Goal: Task Accomplishment & Management: Manage account settings

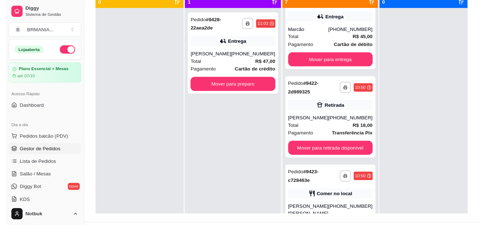
scroll to position [112, 0]
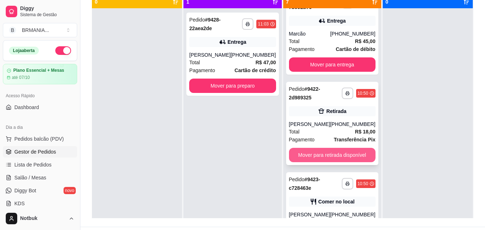
click at [329, 157] on button "Mover para retirada disponível" at bounding box center [332, 155] width 87 height 14
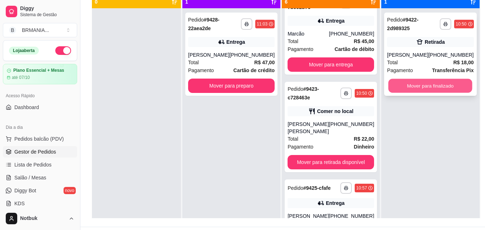
click at [422, 85] on button "Mover para finalizado" at bounding box center [430, 86] width 84 height 14
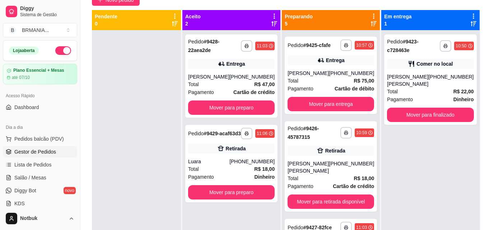
scroll to position [218, 0]
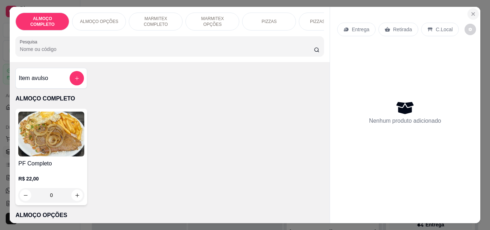
click at [471, 12] on icon "Close" at bounding box center [474, 14] width 6 height 6
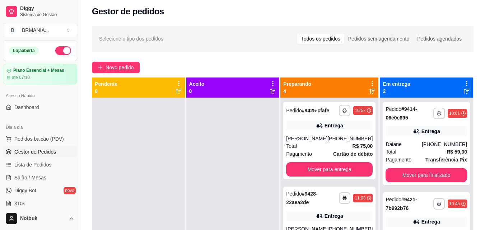
scroll to position [109, 0]
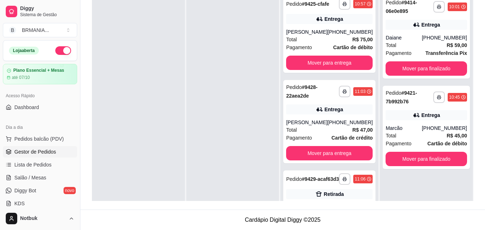
click at [380, 110] on div "**********" at bounding box center [426, 106] width 93 height 230
click at [380, 112] on div "**********" at bounding box center [426, 106] width 93 height 230
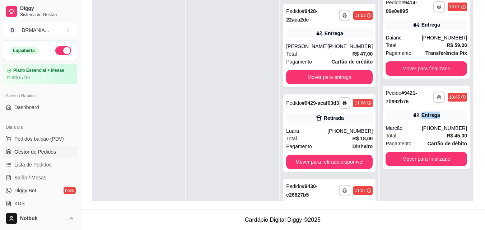
scroll to position [79, 0]
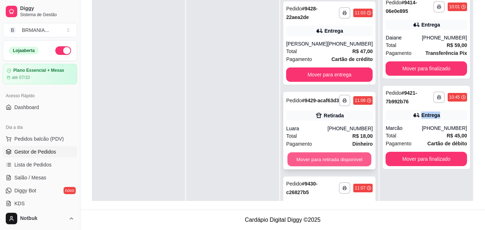
click at [351, 163] on button "Mover para retirada disponível" at bounding box center [330, 160] width 84 height 14
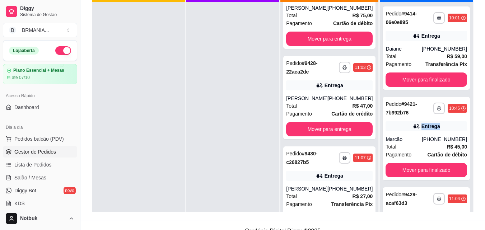
scroll to position [30, 0]
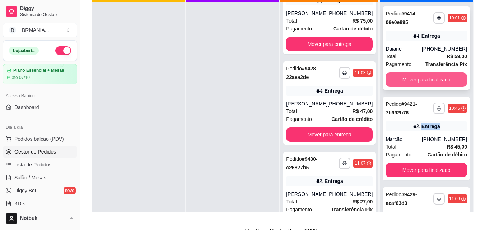
click at [423, 79] on button "Mover para finalizado" at bounding box center [425, 80] width 81 height 14
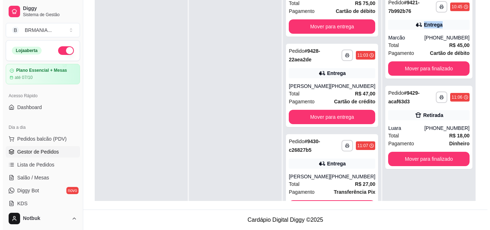
scroll to position [48, 0]
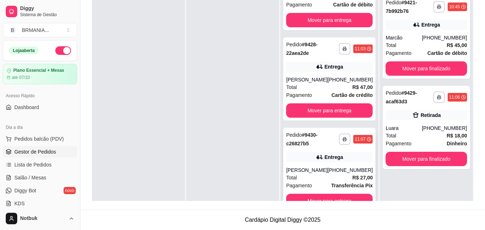
click at [327, 160] on div "Entrega" at bounding box center [333, 157] width 19 height 7
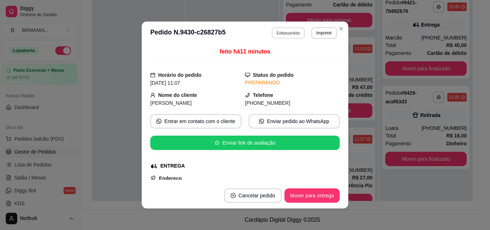
click at [283, 32] on button "Editar pedido" at bounding box center [288, 32] width 33 height 11
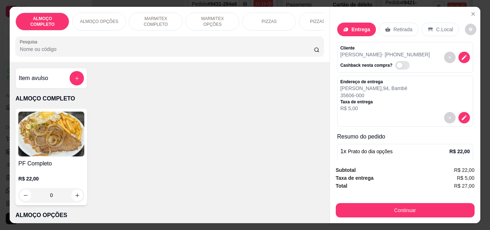
click at [167, 19] on p "MARMITEX COMPLETO" at bounding box center [156, 21] width 42 height 11
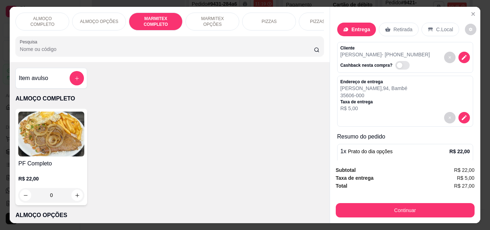
scroll to position [19, 0]
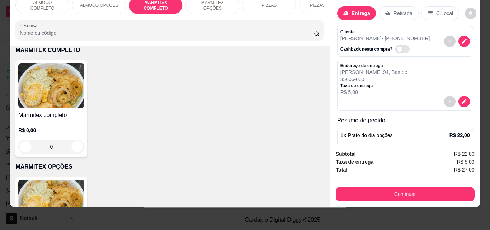
click at [70, 102] on img at bounding box center [51, 85] width 66 height 45
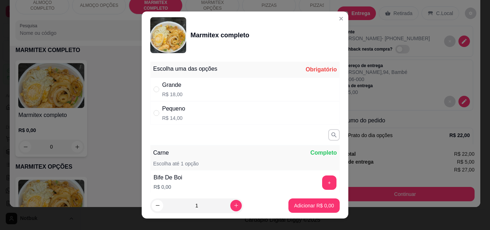
click at [299, 92] on div "Grande R$ 18,00" at bounding box center [245, 90] width 190 height 24
radio input "true"
click at [323, 183] on button "+" at bounding box center [330, 183] width 14 height 14
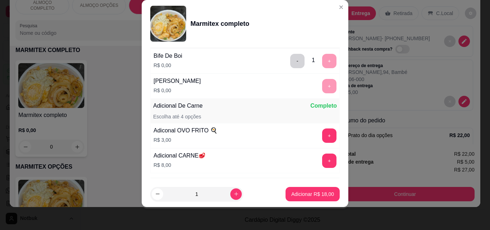
scroll to position [156, 0]
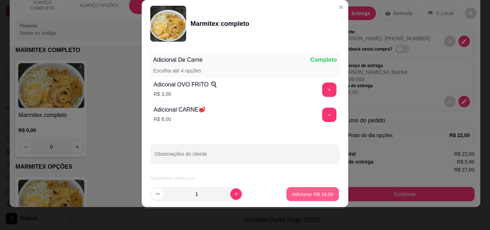
click at [308, 194] on p "Adicionar R$ 18,00" at bounding box center [313, 194] width 42 height 7
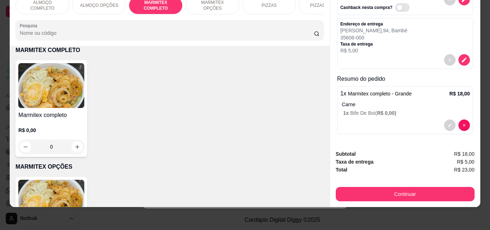
scroll to position [42, 0]
click at [391, 104] on div "Carne 1 x Bife De Boi ( R$ 0,00 )" at bounding box center [406, 109] width 128 height 16
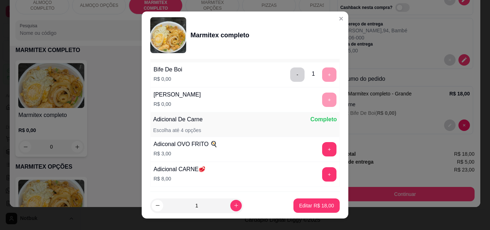
scroll to position [156, 0]
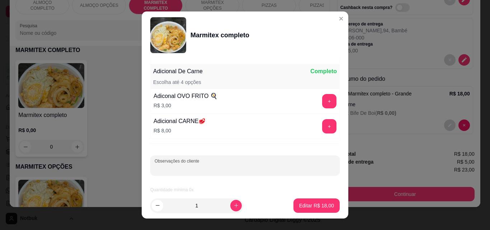
click at [256, 166] on input "Observações do cliente" at bounding box center [245, 168] width 181 height 7
type input "S/ OVO"
click at [312, 205] on p "Editar R$ 18,00" at bounding box center [317, 205] width 34 height 7
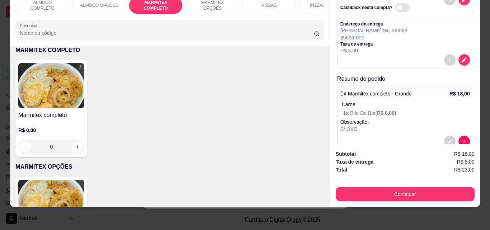
scroll to position [58, 0]
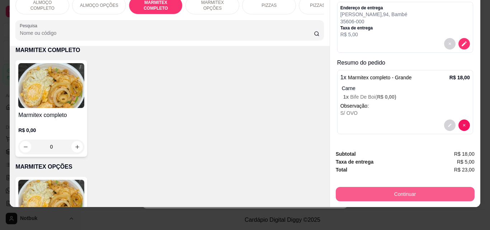
click at [376, 187] on button "Continuar" at bounding box center [405, 194] width 139 height 14
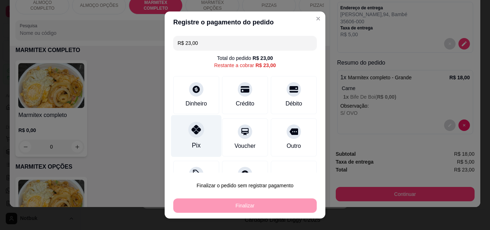
click at [196, 136] on div at bounding box center [196, 130] width 16 height 16
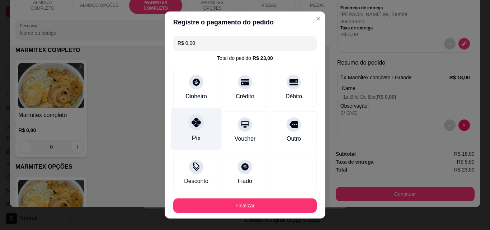
type input "R$ 0,00"
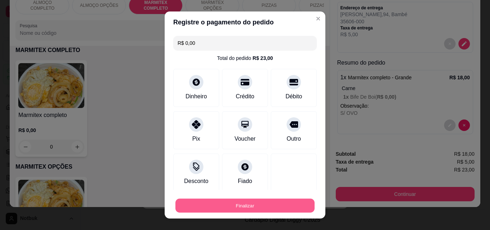
click at [243, 202] on button "Finalizar" at bounding box center [245, 206] width 139 height 14
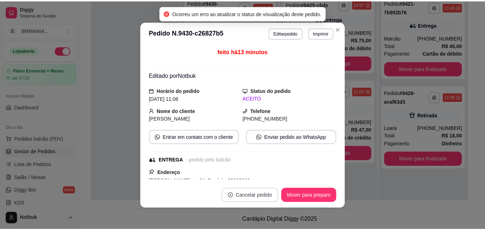
scroll to position [0, 0]
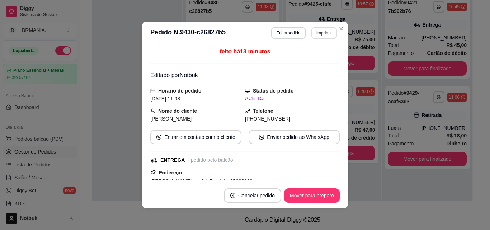
click at [319, 29] on button "Imprimir" at bounding box center [324, 32] width 25 height 11
click at [309, 60] on button "IMPRESSORA" at bounding box center [309, 57] width 50 height 11
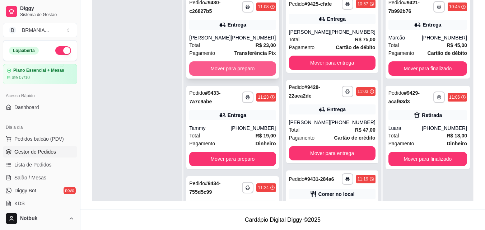
click at [228, 67] on button "Mover para preparo" at bounding box center [232, 68] width 87 height 14
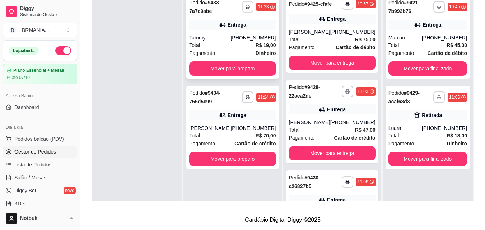
click at [246, 7] on icon "button" at bounding box center [248, 7] width 4 height 2
click at [229, 31] on button "IMPRESSORA" at bounding box center [224, 31] width 52 height 11
click at [246, 99] on icon "button" at bounding box center [248, 97] width 4 height 4
click at [229, 123] on button "IMPRESSORA" at bounding box center [224, 122] width 52 height 11
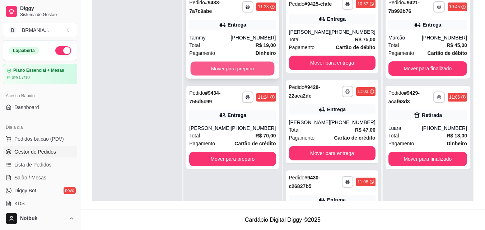
click at [228, 65] on button "Mover para preparo" at bounding box center [233, 69] width 84 height 14
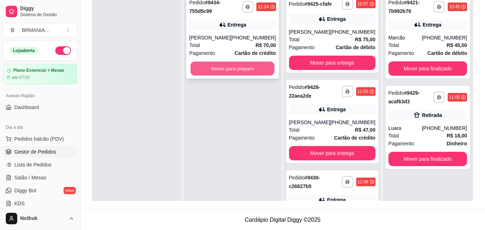
click at [226, 68] on button "Mover para preparo" at bounding box center [233, 69] width 84 height 14
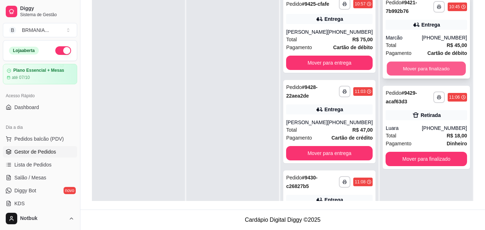
click at [431, 68] on button "Mover para finalizado" at bounding box center [426, 69] width 79 height 14
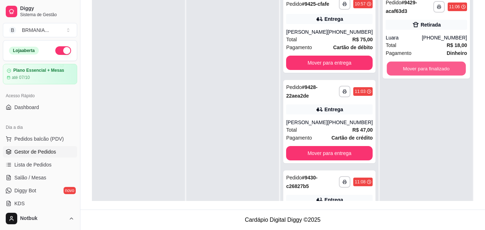
click at [431, 68] on button "Mover para finalizado" at bounding box center [426, 69] width 79 height 14
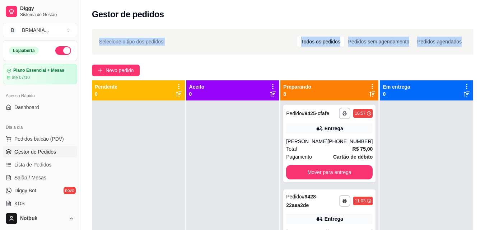
drag, startPoint x: 484, startPoint y: 6, endPoint x: 487, endPoint y: 43, distance: 36.8
click at [485, 43] on html "**********" at bounding box center [242, 115] width 485 height 230
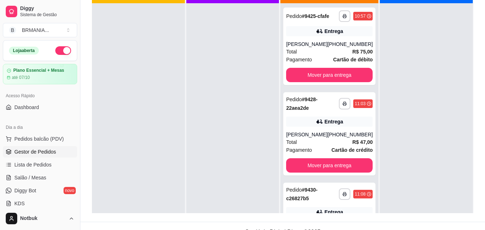
scroll to position [98, 0]
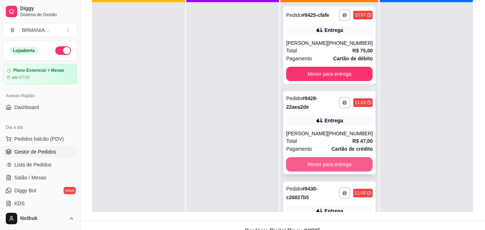
click at [328, 169] on button "Mover para entrega" at bounding box center [329, 164] width 87 height 14
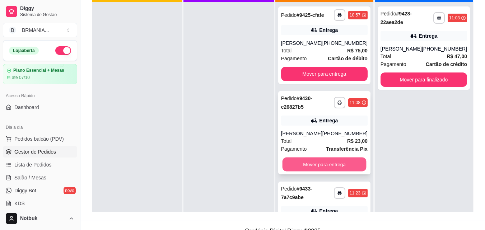
click at [327, 170] on button "Mover para entrega" at bounding box center [324, 165] width 84 height 14
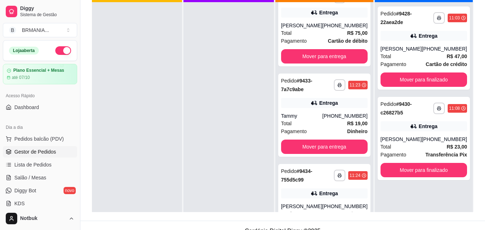
scroll to position [20, 0]
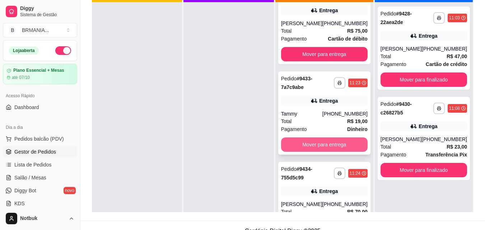
click at [329, 151] on button "Mover para entrega" at bounding box center [324, 144] width 87 height 14
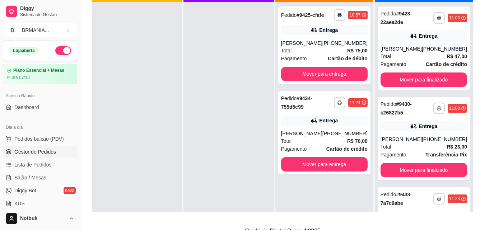
scroll to position [0, 0]
click at [175, 85] on div at bounding box center [137, 117] width 90 height 230
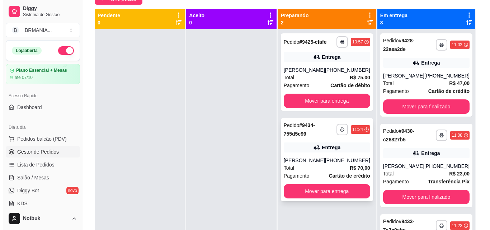
scroll to position [46, 0]
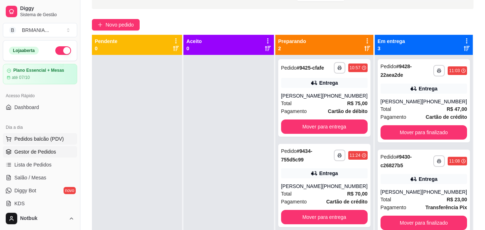
click at [59, 138] on span "Pedidos balcão (PDV)" at bounding box center [39, 138] width 50 height 7
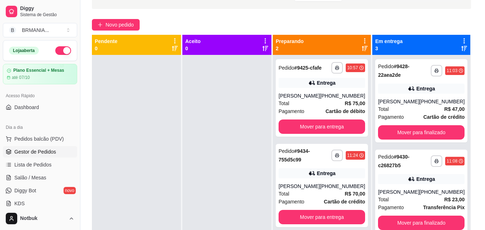
click at [45, 141] on img at bounding box center [51, 134] width 66 height 45
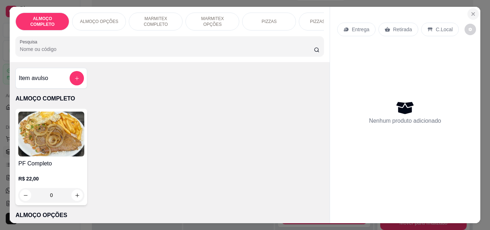
click at [471, 12] on icon "Close" at bounding box center [474, 14] width 6 height 6
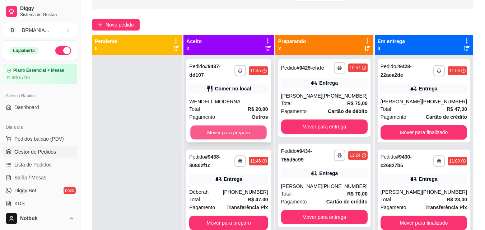
click at [223, 127] on button "Mover para preparo" at bounding box center [229, 133] width 76 height 14
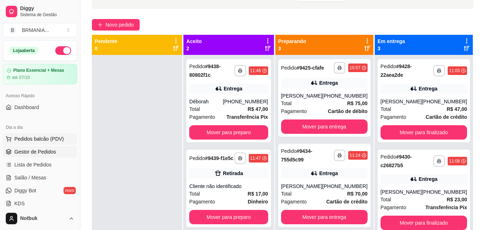
click at [52, 141] on span "Pedidos balcão (PDV)" at bounding box center [39, 138] width 50 height 7
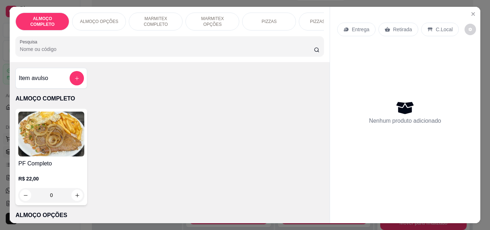
click at [52, 141] on img at bounding box center [51, 134] width 66 height 45
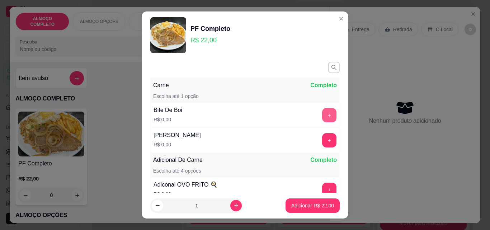
click at [322, 115] on button "+" at bounding box center [329, 115] width 14 height 14
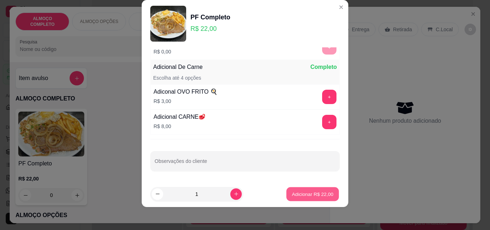
click at [309, 194] on p "Adicionar R$ 22,00" at bounding box center [313, 194] width 42 height 7
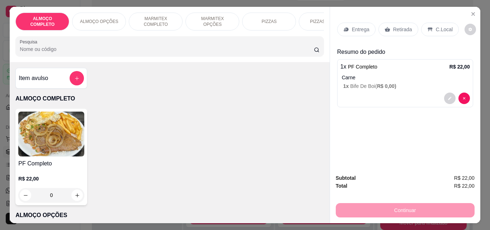
click at [438, 26] on p "C.Local" at bounding box center [444, 29] width 17 height 7
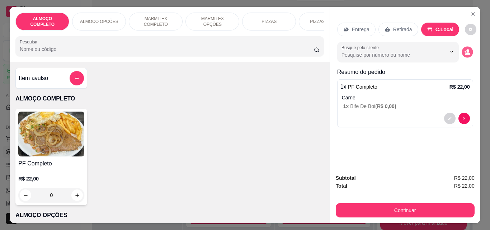
click at [463, 47] on button "decrease-product-quantity" at bounding box center [467, 52] width 11 height 11
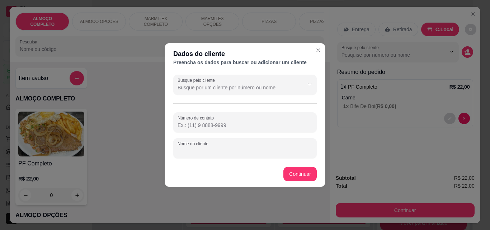
click at [216, 151] on div "Nome do cliente" at bounding box center [245, 148] width 144 height 20
type input "MATEUS MODERNA"
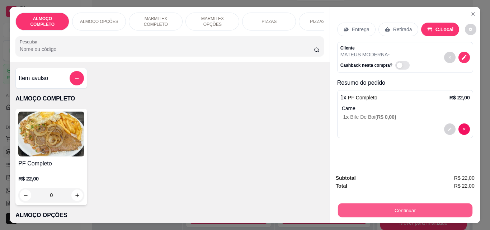
click at [401, 207] on button "Continuar" at bounding box center [405, 210] width 135 height 14
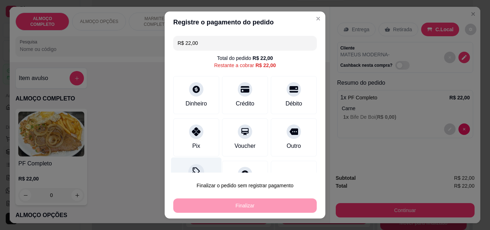
click at [198, 168] on div "Desconto" at bounding box center [196, 179] width 51 height 42
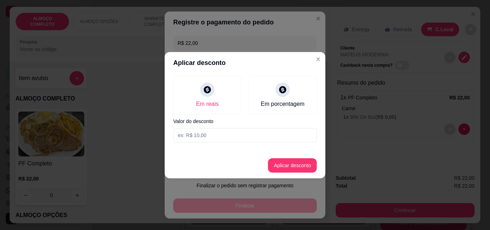
click at [207, 135] on input at bounding box center [245, 135] width 144 height 14
type input "2,00"
click at [293, 164] on button "Aplicar desconto" at bounding box center [292, 165] width 47 height 14
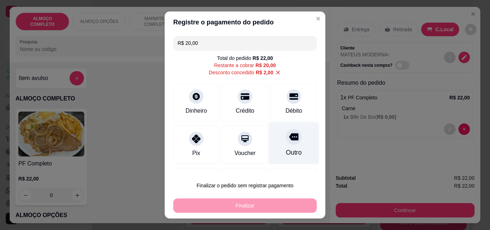
click at [291, 145] on div "Outro" at bounding box center [294, 143] width 51 height 42
type input "R$ 0,00"
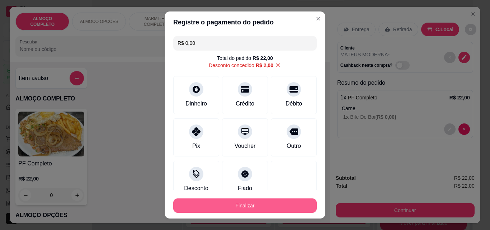
click at [262, 205] on button "Finalizar" at bounding box center [245, 205] width 144 height 14
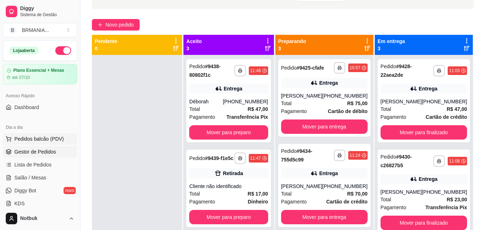
click at [50, 137] on span "Pedidos balcão (PDV)" at bounding box center [39, 138] width 50 height 7
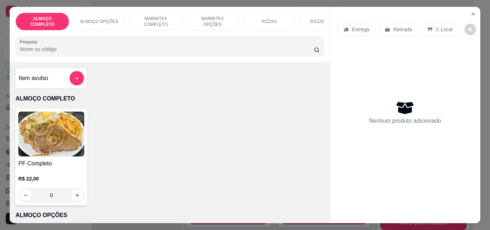
click at [66, 135] on img at bounding box center [51, 134] width 66 height 45
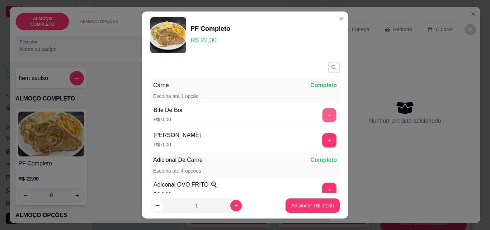
click at [323, 115] on button "+" at bounding box center [330, 115] width 14 height 14
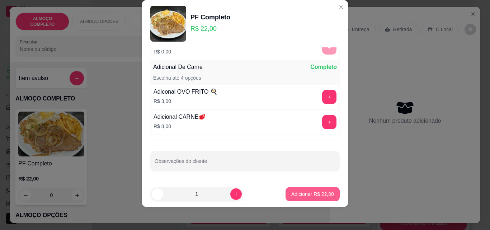
click at [306, 194] on p "Adicionar R$ 22,00" at bounding box center [312, 194] width 43 height 7
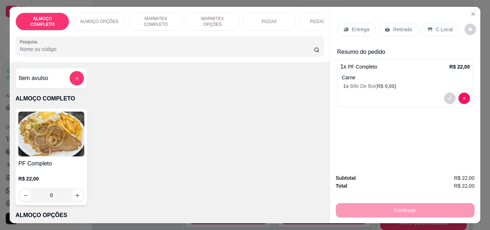
click at [436, 26] on p "C.Local" at bounding box center [444, 29] width 17 height 7
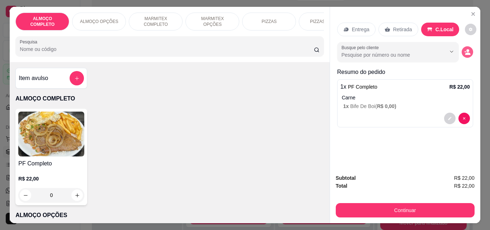
click at [462, 49] on button "decrease-product-quantity" at bounding box center [467, 51] width 11 height 11
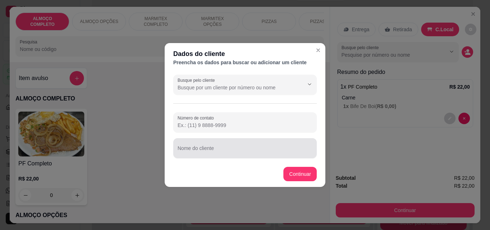
click at [224, 155] on div at bounding box center [245, 148] width 135 height 14
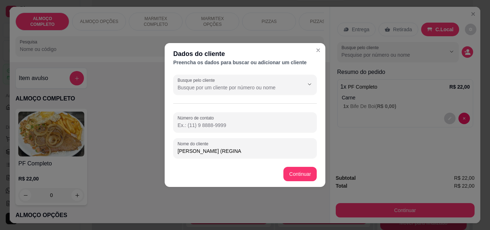
type input "[PERSON_NAME] ([PERSON_NAME])"
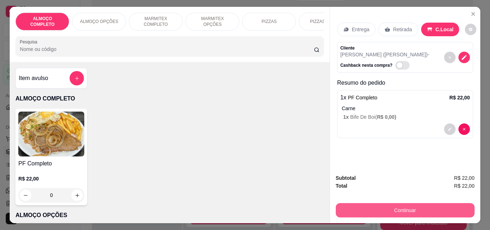
click at [403, 203] on button "Continuar" at bounding box center [405, 210] width 139 height 14
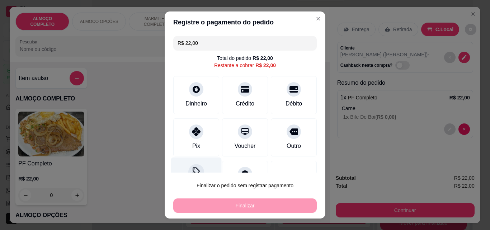
click at [188, 167] on div "Desconto" at bounding box center [196, 179] width 51 height 42
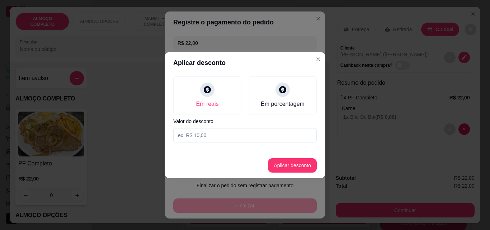
click at [219, 136] on input at bounding box center [245, 135] width 144 height 14
type input "2,00"
click at [288, 169] on button "Aplicar desconto" at bounding box center [292, 165] width 47 height 14
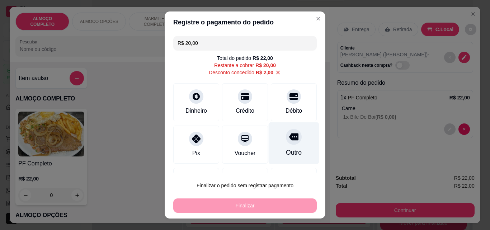
click at [289, 135] on icon at bounding box center [293, 137] width 9 height 7
type input "R$ 0,00"
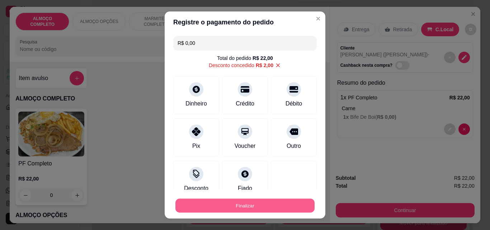
click at [238, 205] on button "Finalizar" at bounding box center [245, 206] width 139 height 14
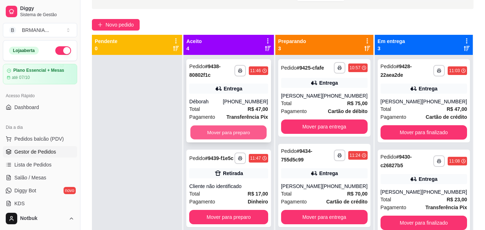
click at [227, 133] on button "Mover para preparo" at bounding box center [229, 133] width 76 height 14
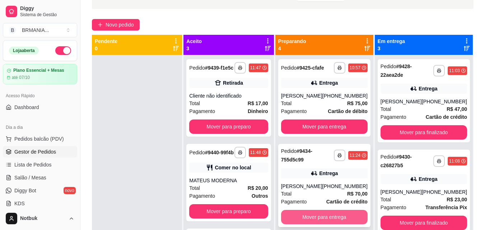
click at [323, 218] on button "Mover para entrega" at bounding box center [324, 217] width 87 height 14
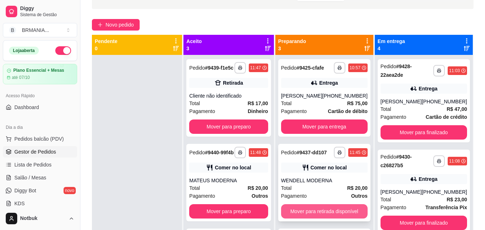
click at [316, 215] on button "Mover para retirada disponível" at bounding box center [324, 211] width 87 height 14
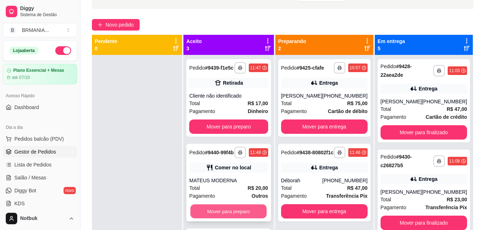
click at [241, 219] on button "Mover para preparo" at bounding box center [229, 212] width 76 height 14
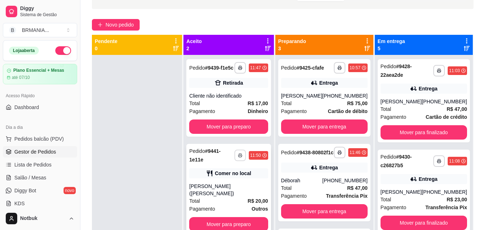
click at [242, 153] on icon "button" at bounding box center [240, 155] width 4 height 4
click at [235, 177] on button "IMPRESSORA" at bounding box center [224, 177] width 52 height 11
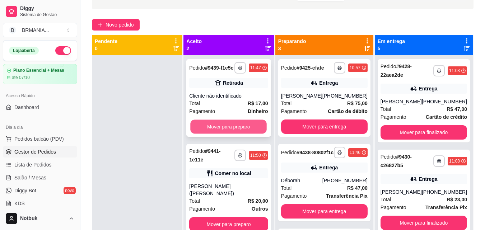
click at [238, 126] on button "Mover para preparo" at bounding box center [229, 127] width 76 height 14
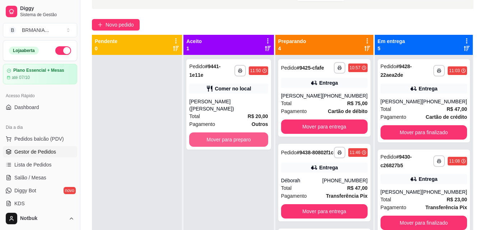
click at [238, 132] on button "Mover para preparo" at bounding box center [228, 139] width 79 height 14
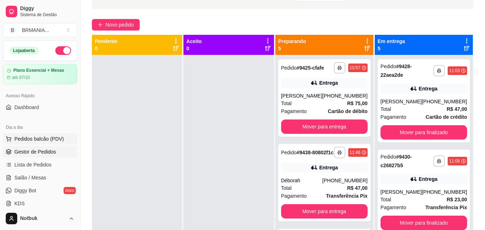
click at [43, 139] on span "Pedidos balcão (PDV)" at bounding box center [39, 138] width 50 height 7
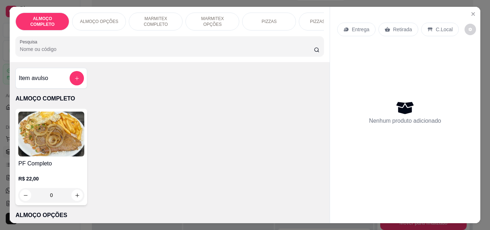
click at [63, 134] on img at bounding box center [51, 134] width 66 height 45
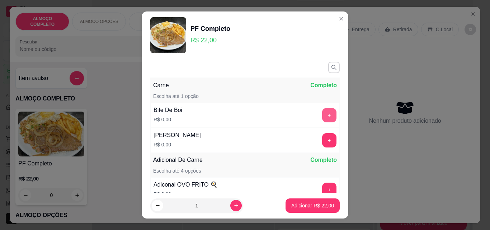
click at [322, 112] on button "+" at bounding box center [329, 115] width 14 height 14
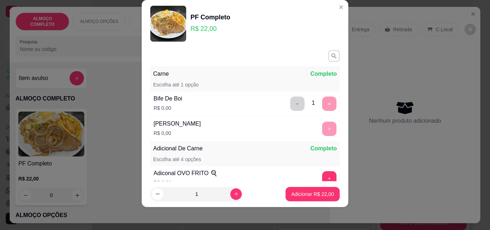
scroll to position [81, 0]
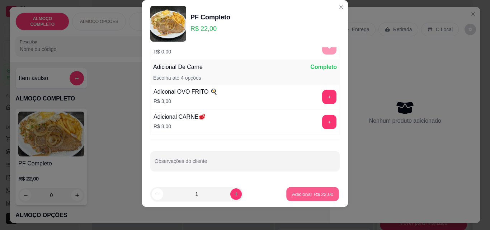
click at [307, 192] on p "Adicionar R$ 22,00" at bounding box center [313, 194] width 42 height 7
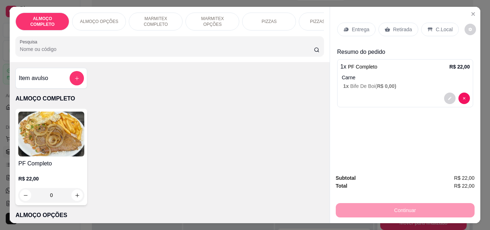
click at [443, 26] on p "C.Local" at bounding box center [444, 29] width 17 height 7
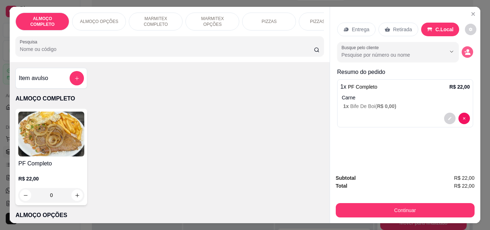
click at [467, 49] on circle "decrease-product-quantity" at bounding box center [468, 50] width 3 height 3
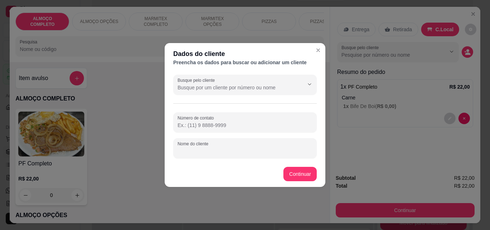
click at [235, 152] on input "Nome do cliente" at bounding box center [245, 151] width 135 height 7
type input "[PERSON_NAME]"
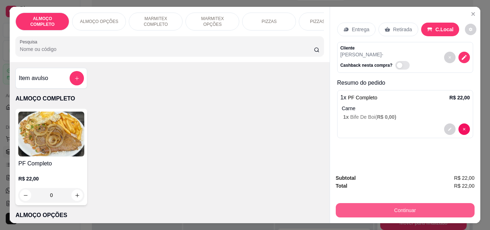
click at [392, 205] on button "Continuar" at bounding box center [405, 210] width 139 height 14
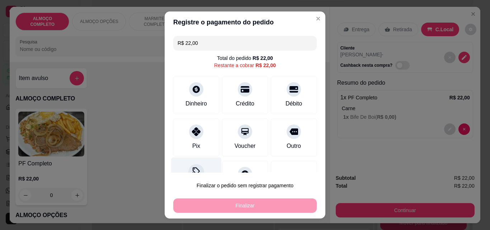
click at [189, 164] on div "Desconto" at bounding box center [196, 179] width 51 height 42
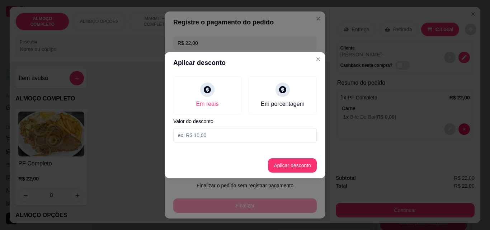
click at [195, 136] on input at bounding box center [245, 135] width 144 height 14
type input "2,00"
click at [294, 163] on button "Aplicar desconto" at bounding box center [292, 165] width 47 height 14
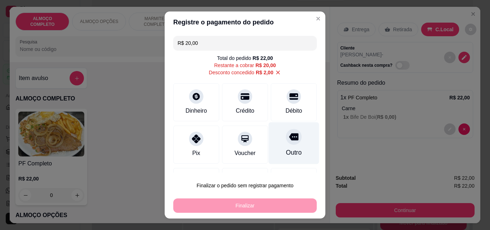
click at [289, 140] on icon at bounding box center [293, 137] width 9 height 7
type input "R$ 0,00"
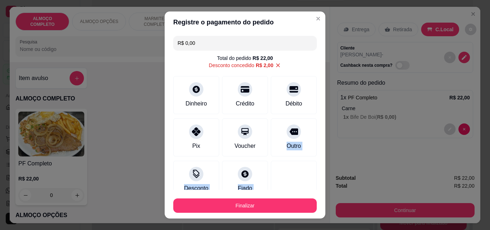
drag, startPoint x: 281, startPoint y: 140, endPoint x: 238, endPoint y: 205, distance: 78.1
click at [238, 205] on section "Registre o pagamento do pedido R$ 0,00 Total do pedido R$ 22,00 Desconto conced…" at bounding box center [245, 114] width 161 height 207
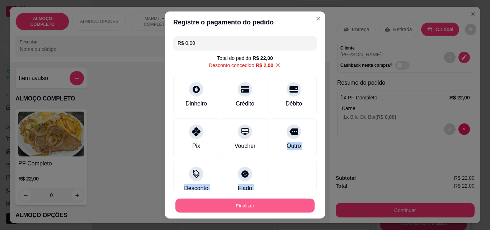
click at [238, 205] on button "Finalizar" at bounding box center [245, 206] width 139 height 14
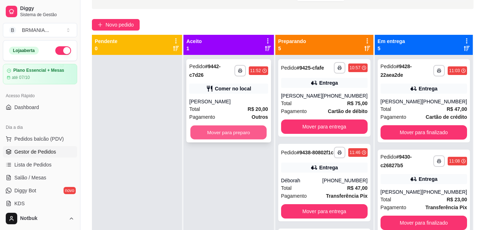
click at [235, 129] on button "Mover para preparo" at bounding box center [229, 133] width 76 height 14
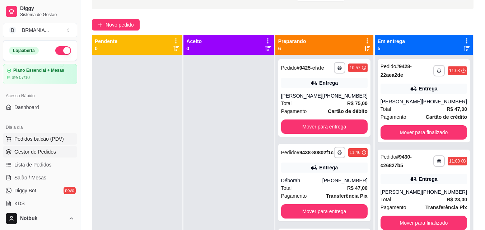
click at [46, 137] on span "Pedidos balcão (PDV)" at bounding box center [39, 138] width 50 height 7
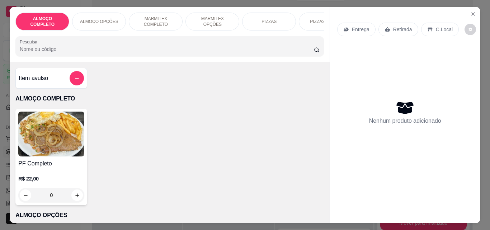
click at [66, 155] on img at bounding box center [51, 134] width 66 height 45
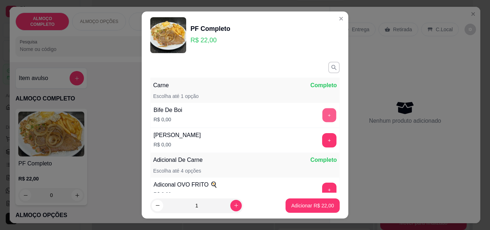
click at [323, 115] on button "+" at bounding box center [330, 115] width 14 height 14
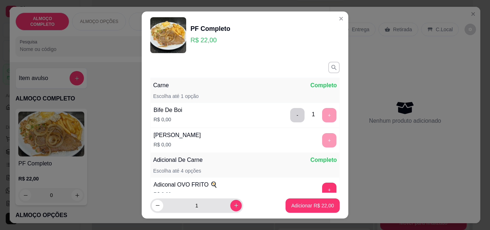
scroll to position [81, 0]
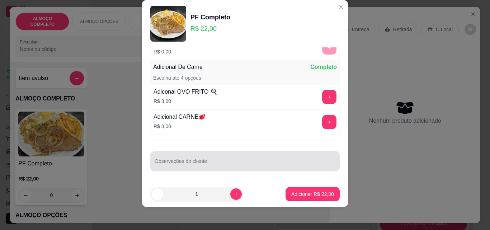
click at [207, 163] on input "Observações do cliente" at bounding box center [245, 163] width 181 height 7
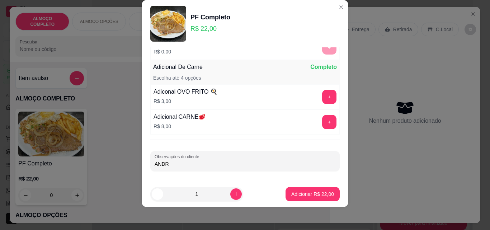
type input "[PERSON_NAME]"
click at [291, 193] on p "Adicionar R$ 22,00" at bounding box center [312, 194] width 43 height 7
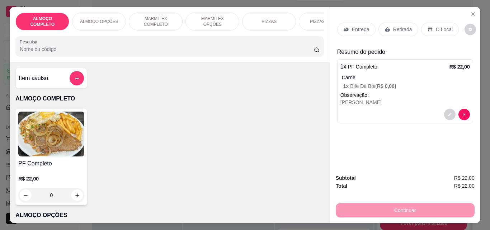
click at [58, 145] on img at bounding box center [51, 134] width 66 height 45
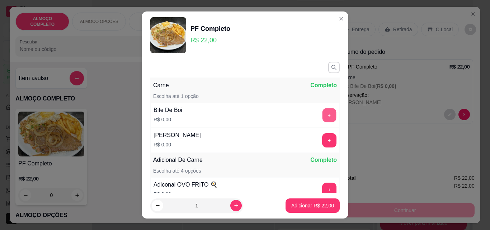
click at [323, 114] on button "+" at bounding box center [330, 115] width 14 height 14
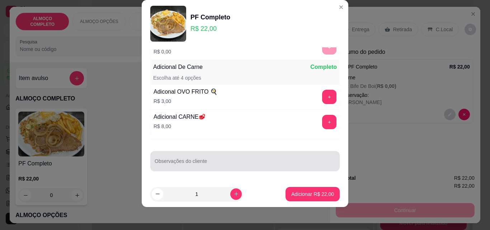
click at [206, 165] on input "Observações do cliente" at bounding box center [245, 163] width 181 height 7
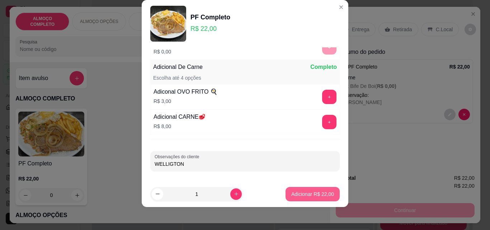
type input "WELLIGTON"
click at [302, 198] on button "Adicionar R$ 22,00" at bounding box center [312, 194] width 53 height 14
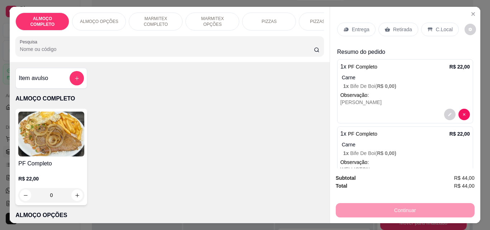
click at [348, 23] on div "Entrega" at bounding box center [356, 30] width 38 height 14
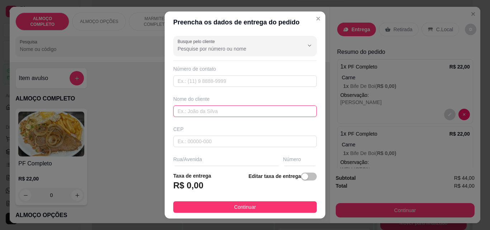
click at [211, 111] on input "text" at bounding box center [245, 111] width 144 height 11
type input "OFICINA MODERNA"
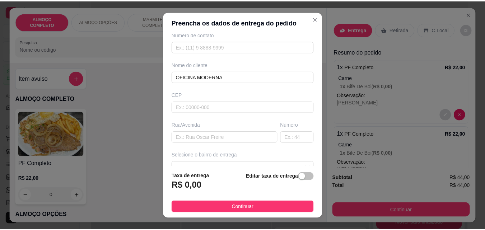
scroll to position [55, 0]
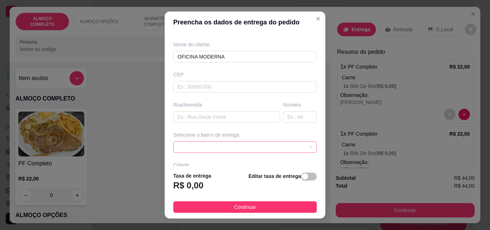
click at [297, 147] on span at bounding box center [245, 147] width 135 height 11
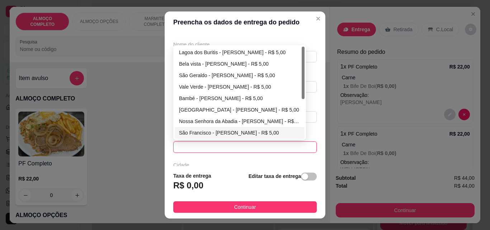
click at [229, 132] on div "São Francisco - [PERSON_NAME] - R$ 5,00" at bounding box center [239, 133] width 121 height 8
type input "[PERSON_NAME]"
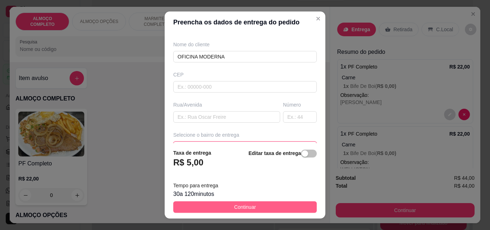
click at [260, 207] on button "Continuar" at bounding box center [245, 206] width 144 height 11
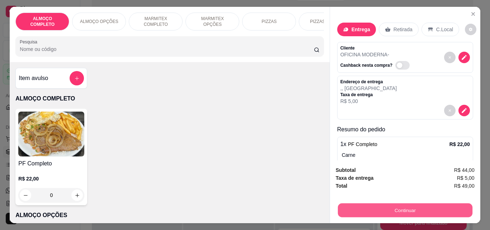
click at [388, 205] on button "Continuar" at bounding box center [405, 210] width 135 height 14
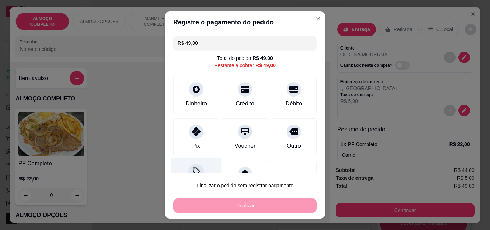
click at [185, 166] on div "Desconto" at bounding box center [196, 179] width 51 height 42
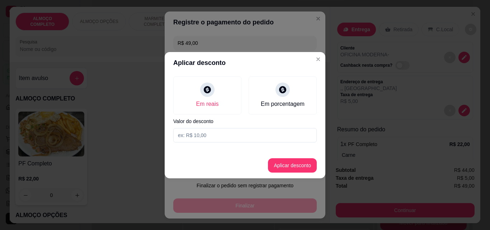
click at [187, 135] on input at bounding box center [245, 135] width 144 height 14
type input "4,00"
click at [280, 164] on button "Aplicar desconto" at bounding box center [292, 165] width 49 height 14
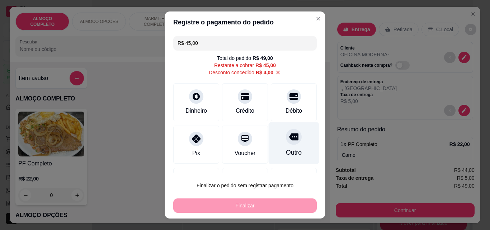
click at [289, 140] on icon at bounding box center [293, 136] width 9 height 9
type input "R$ 0,00"
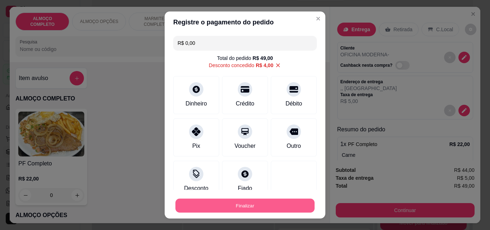
click at [240, 204] on button "Finalizar" at bounding box center [245, 206] width 139 height 14
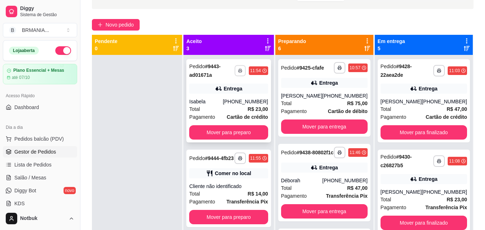
click at [235, 70] on button "button" at bounding box center [239, 70] width 11 height 11
click at [228, 96] on button "IMPRESSORA" at bounding box center [218, 95] width 50 height 11
click at [238, 70] on icon "button" at bounding box center [240, 71] width 4 height 2
click at [224, 94] on button "IMPRESSORA" at bounding box center [218, 95] width 52 height 11
click at [225, 130] on button "Mover para preparo" at bounding box center [228, 132] width 79 height 14
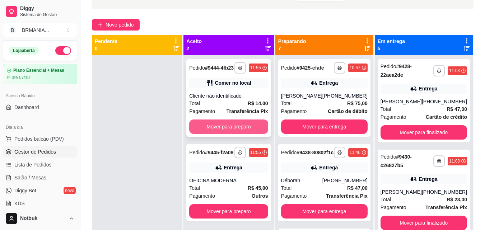
click at [225, 123] on button "Mover para preparo" at bounding box center [228, 127] width 79 height 14
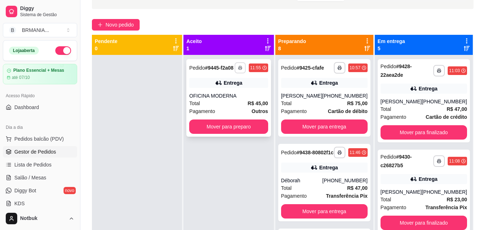
click at [242, 67] on icon "button" at bounding box center [240, 67] width 4 height 1
click at [229, 93] on button "IMPRESSORA" at bounding box center [224, 92] width 52 height 11
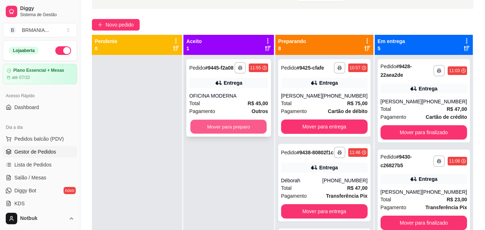
click at [221, 128] on button "Mover para preparo" at bounding box center [229, 127] width 76 height 14
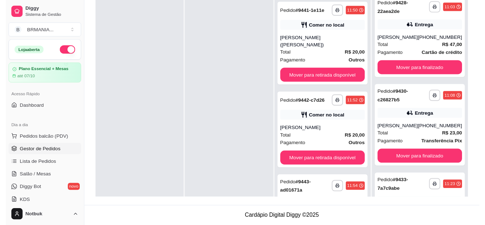
scroll to position [335, 0]
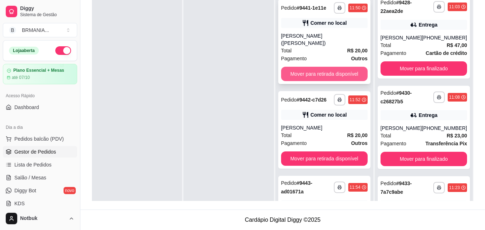
click at [316, 77] on button "Mover para retirada disponível" at bounding box center [324, 74] width 87 height 14
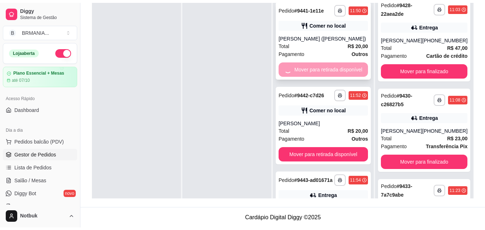
scroll to position [323, 0]
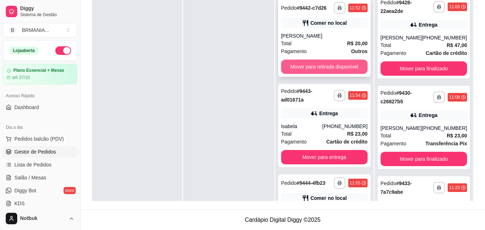
click at [316, 74] on button "Mover para retirada disponível" at bounding box center [324, 67] width 87 height 14
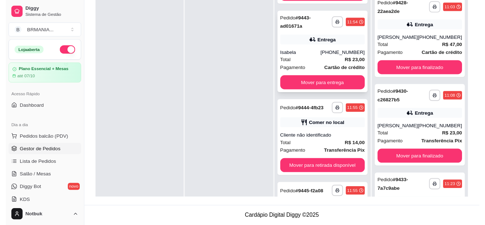
scroll to position [335, 0]
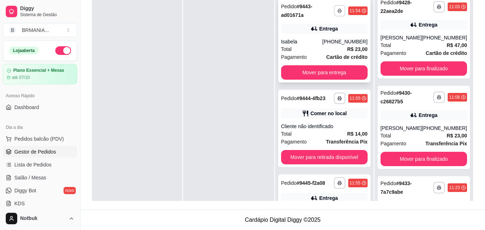
click at [337, 13] on icon "button" at bounding box center [339, 11] width 4 height 4
click at [321, 48] on button "IMPRESSORA" at bounding box center [316, 47] width 50 height 11
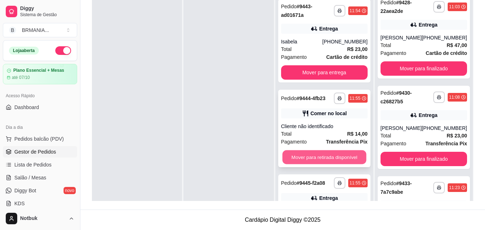
click at [315, 164] on button "Mover para retirada disponível" at bounding box center [324, 157] width 84 height 14
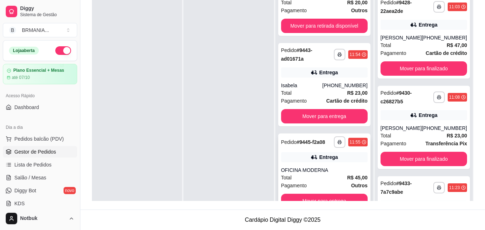
scroll to position [303, 0]
click at [316, 197] on button "Mover para entrega" at bounding box center [324, 201] width 87 height 14
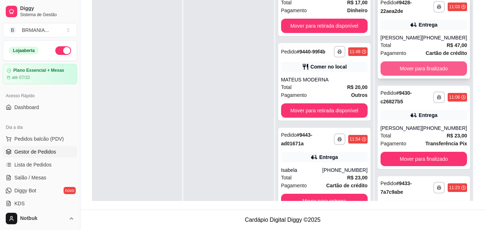
scroll to position [218, 0]
click at [419, 65] on button "Mover para finalizado" at bounding box center [424, 69] width 84 height 14
click at [419, 65] on button "Mover para finalizado" at bounding box center [423, 68] width 87 height 14
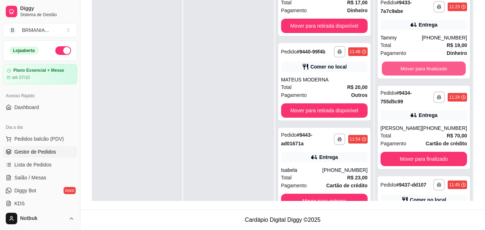
click at [419, 66] on button "Mover para finalizado" at bounding box center [424, 69] width 84 height 14
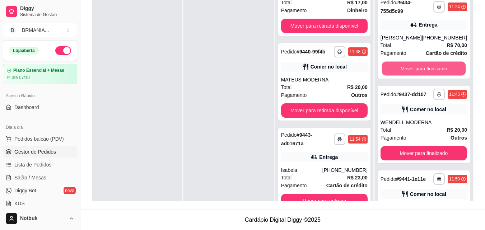
click at [419, 66] on button "Mover para finalizado" at bounding box center [424, 69] width 84 height 14
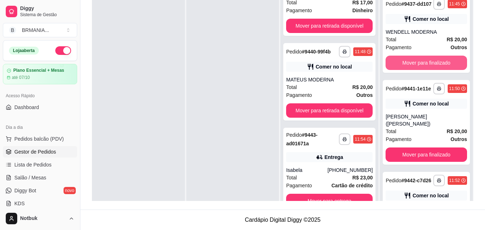
click at [419, 66] on button "Mover para finalizado" at bounding box center [425, 63] width 81 height 14
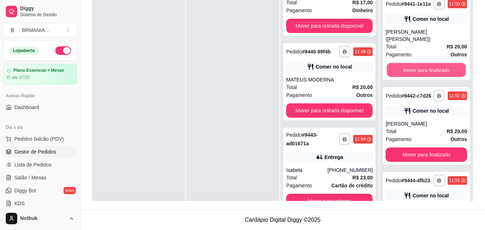
click at [419, 66] on button "Mover para finalizado" at bounding box center [426, 70] width 79 height 14
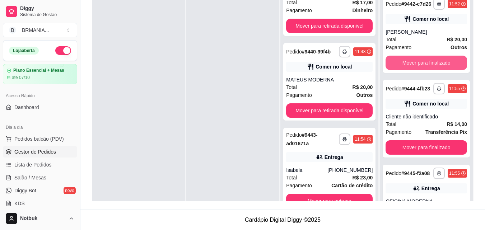
click at [419, 66] on button "Mover para finalizado" at bounding box center [425, 63] width 81 height 14
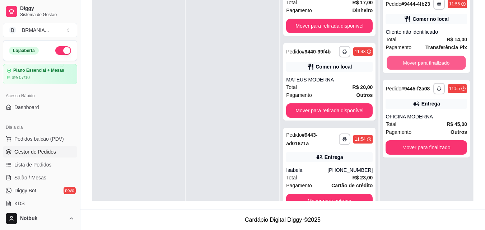
click at [419, 66] on button "Mover para finalizado" at bounding box center [426, 63] width 79 height 14
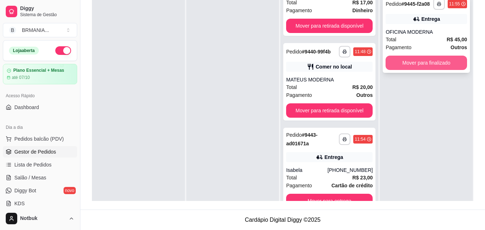
click at [419, 63] on button "Mover para finalizado" at bounding box center [425, 63] width 81 height 14
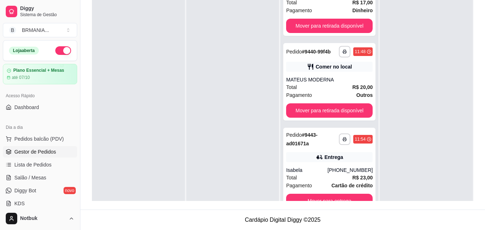
drag, startPoint x: 479, startPoint y: 99, endPoint x: 477, endPoint y: 46, distance: 52.8
click at [477, 46] on div "**********" at bounding box center [282, 62] width 405 height 295
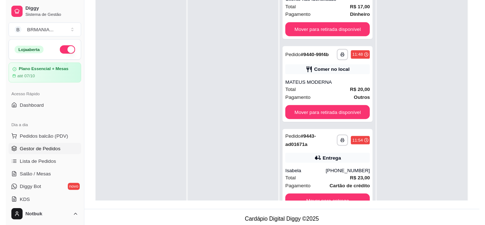
scroll to position [105, 0]
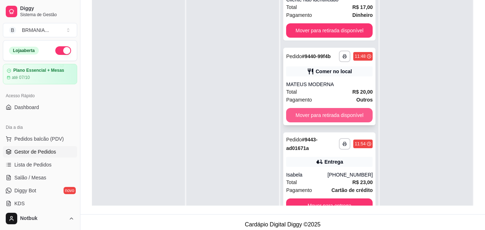
click at [346, 116] on button "Mover para retirada disponível" at bounding box center [329, 115] width 87 height 14
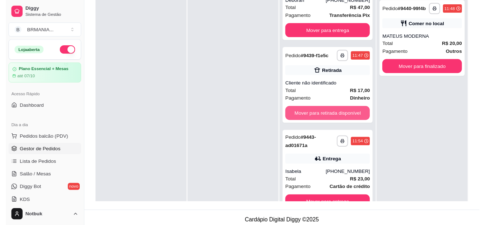
scroll to position [127, 0]
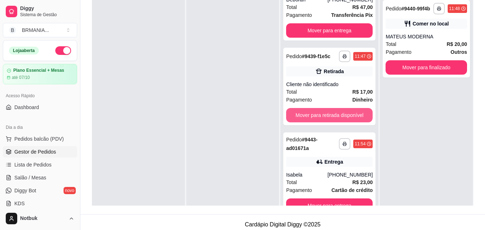
click at [346, 116] on button "Mover para retirada disponível" at bounding box center [329, 115] width 87 height 14
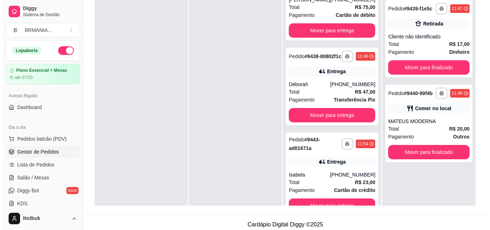
scroll to position [48, 0]
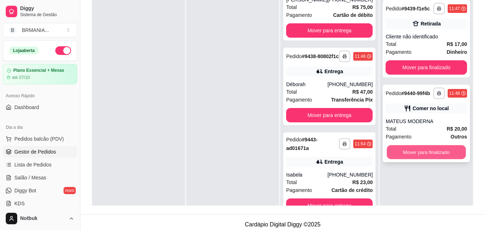
click at [444, 150] on button "Mover para finalizado" at bounding box center [426, 152] width 79 height 14
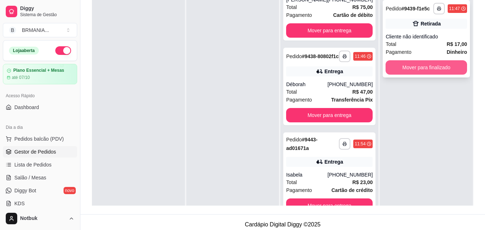
click at [421, 67] on button "Mover para finalizado" at bounding box center [425, 67] width 81 height 14
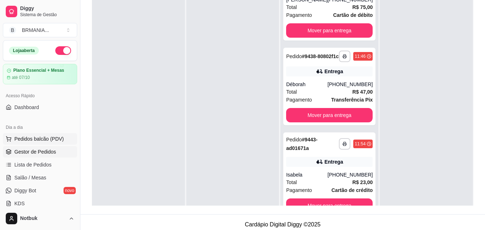
click at [50, 139] on span "Pedidos balcão (PDV)" at bounding box center [39, 138] width 50 height 7
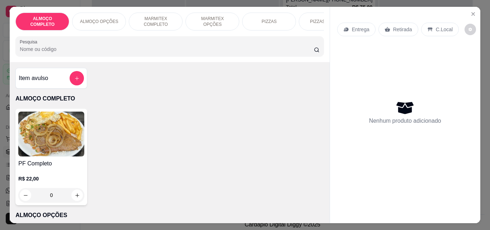
click at [46, 137] on img at bounding box center [51, 134] width 66 height 45
click at [71, 145] on img at bounding box center [51, 134] width 66 height 45
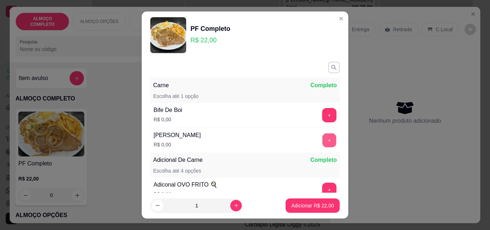
click at [323, 140] on button "+" at bounding box center [330, 141] width 14 height 14
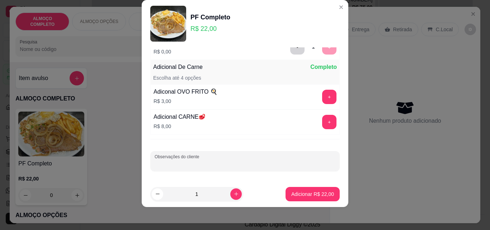
click at [288, 160] on input "Observações do cliente" at bounding box center [245, 163] width 181 height 7
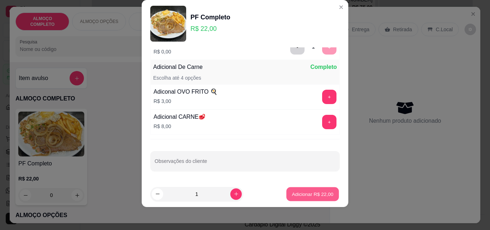
click at [319, 193] on p "Adicionar R$ 22,00" at bounding box center [313, 194] width 42 height 7
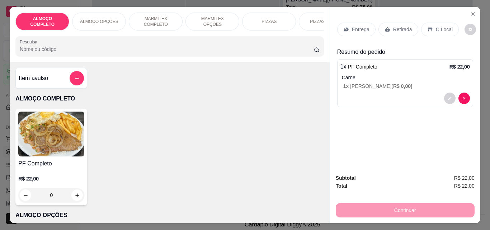
click at [438, 26] on p "C.Local" at bounding box center [444, 29] width 17 height 7
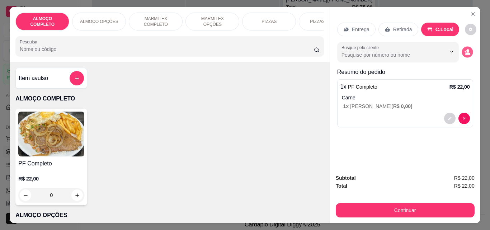
click at [466, 52] on icon "decrease-product-quantity" at bounding box center [468, 53] width 5 height 3
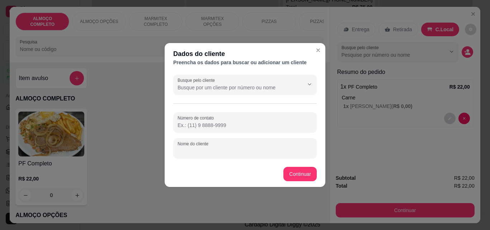
click at [226, 152] on input "Nome do cliente" at bounding box center [245, 151] width 135 height 7
type input "[PERSON_NAME]"
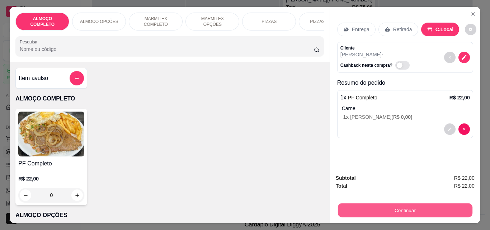
click at [395, 205] on button "Continuar" at bounding box center [405, 210] width 135 height 14
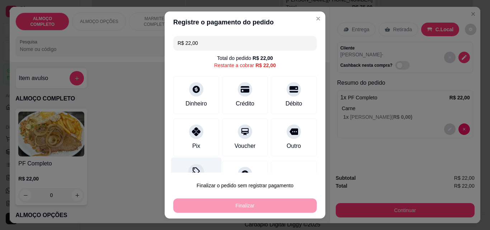
click at [188, 168] on div at bounding box center [196, 172] width 16 height 16
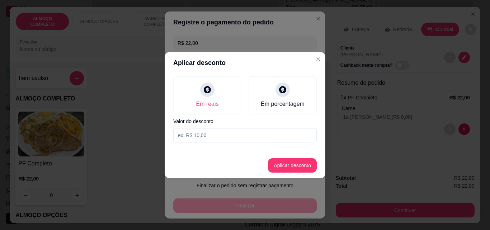
click at [187, 131] on input at bounding box center [245, 135] width 144 height 14
type input "2,00"
click at [284, 168] on button "Aplicar desconto" at bounding box center [292, 165] width 49 height 14
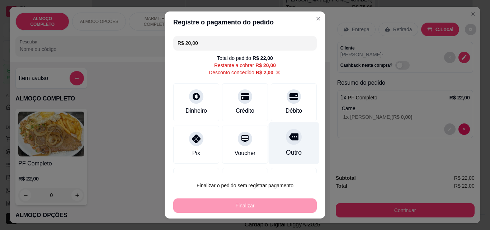
click at [286, 143] on div at bounding box center [294, 137] width 16 height 16
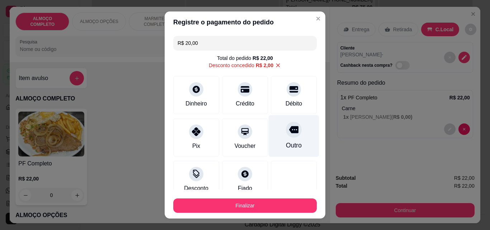
type input "R$ 0,00"
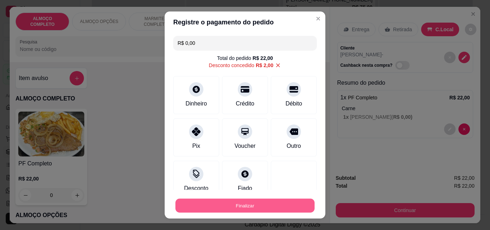
click at [237, 205] on button "Finalizar" at bounding box center [245, 206] width 139 height 14
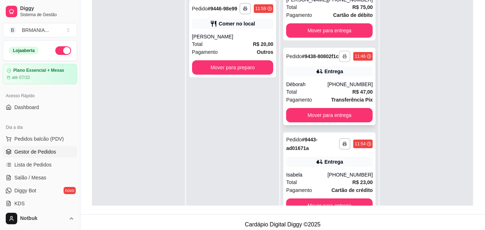
click at [339, 51] on button "button" at bounding box center [344, 56] width 11 height 11
click at [312, 79] on button "IMPRESSORA" at bounding box center [315, 78] width 50 height 11
click at [50, 141] on span "Pedidos balcão (PDV)" at bounding box center [39, 138] width 50 height 7
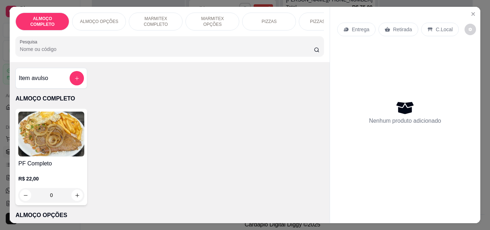
click at [55, 142] on img at bounding box center [51, 134] width 66 height 45
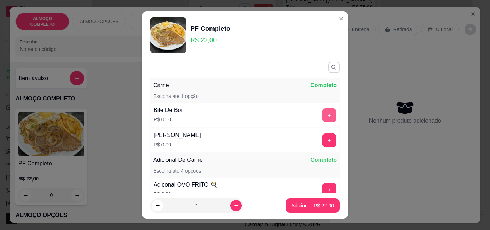
click at [322, 116] on button "+" at bounding box center [329, 115] width 14 height 14
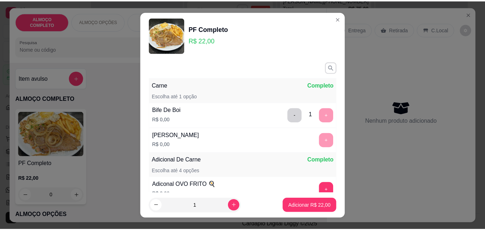
scroll to position [81, 0]
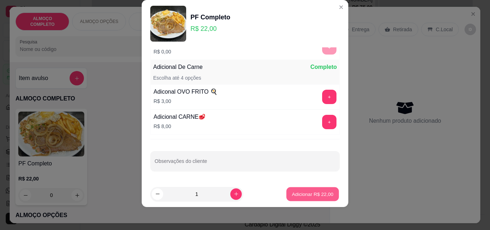
click at [309, 192] on p "Adicionar R$ 22,00" at bounding box center [313, 194] width 42 height 7
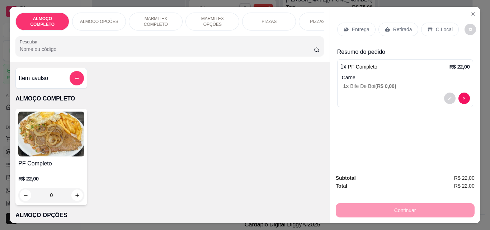
click at [429, 29] on div "C.Local" at bounding box center [440, 30] width 38 height 14
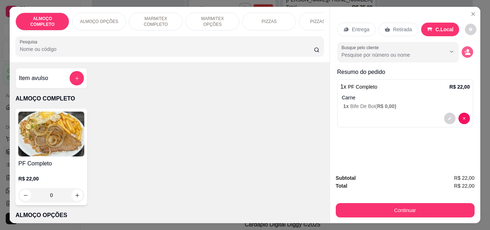
click at [464, 49] on icon "decrease-product-quantity" at bounding box center [467, 52] width 6 height 6
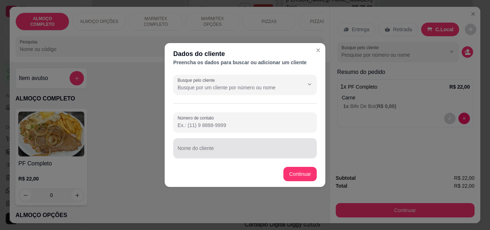
click at [186, 149] on div "Nome do cliente" at bounding box center [245, 148] width 144 height 20
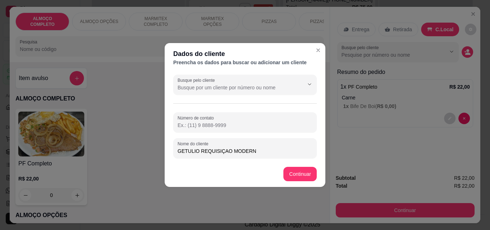
type input "GETULIO REQUISIÇAO MODERNA"
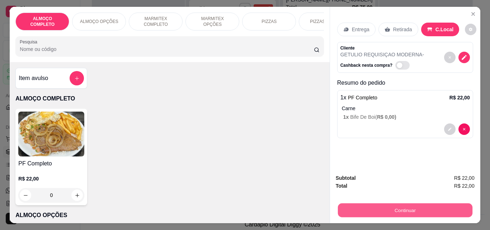
click at [389, 204] on button "Continuar" at bounding box center [405, 210] width 135 height 14
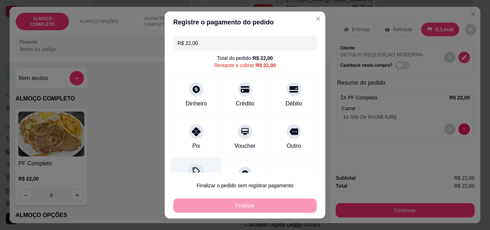
click at [190, 167] on div "Desconto" at bounding box center [196, 179] width 51 height 42
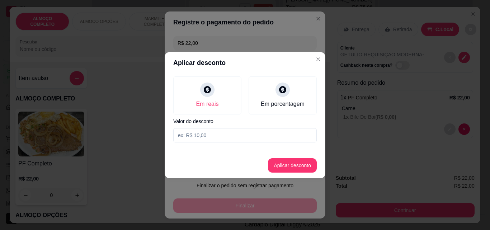
click at [202, 130] on div "Em reais Em porcentagem Valor do desconto" at bounding box center [245, 110] width 161 height 72
click at [202, 132] on input at bounding box center [245, 135] width 144 height 14
type input "2,00"
click at [297, 161] on button "Aplicar desconto" at bounding box center [292, 165] width 47 height 14
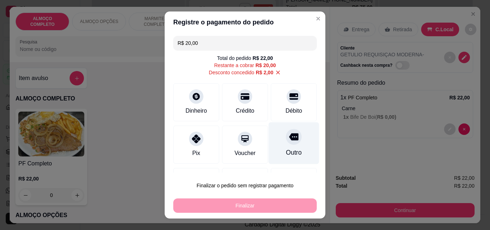
click at [289, 140] on icon at bounding box center [293, 136] width 9 height 9
type input "R$ 0,00"
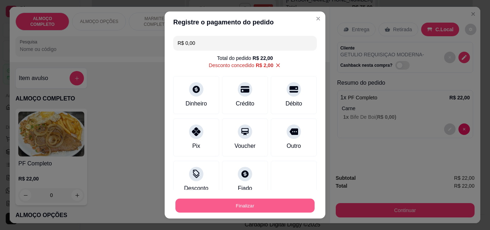
click at [255, 206] on button "Finalizar" at bounding box center [245, 206] width 139 height 14
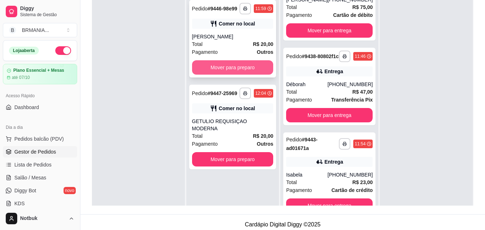
click at [240, 66] on button "Mover para preparo" at bounding box center [232, 67] width 81 height 14
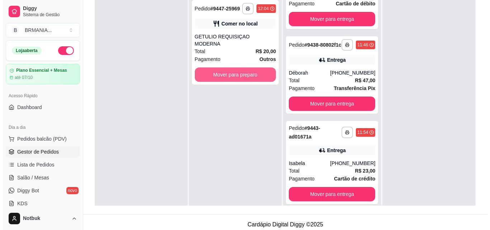
scroll to position [43, 0]
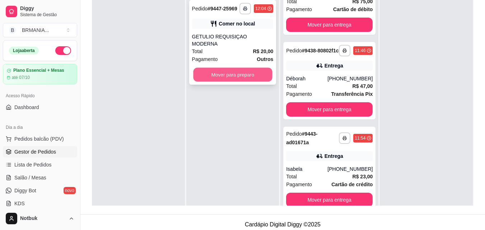
click at [239, 73] on button "Mover para preparo" at bounding box center [232, 75] width 79 height 14
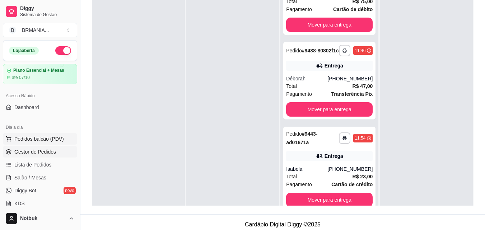
click at [48, 139] on span "Pedidos balcão (PDV)" at bounding box center [39, 138] width 50 height 7
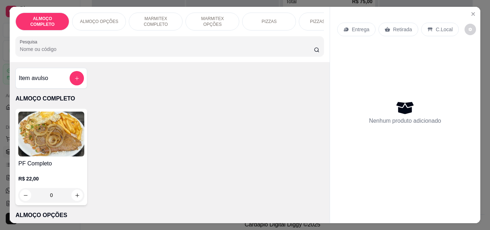
click at [57, 128] on img at bounding box center [51, 134] width 66 height 45
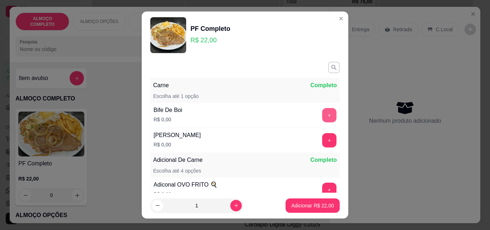
click at [322, 115] on button "+" at bounding box center [329, 115] width 14 height 14
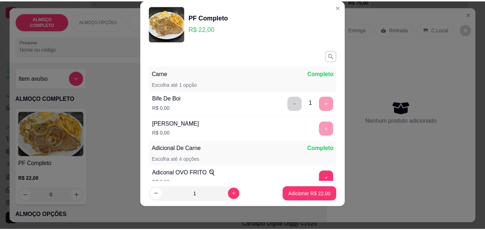
scroll to position [81, 0]
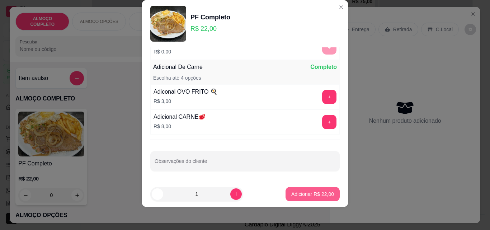
click at [307, 196] on p "Adicionar R$ 22,00" at bounding box center [312, 194] width 43 height 7
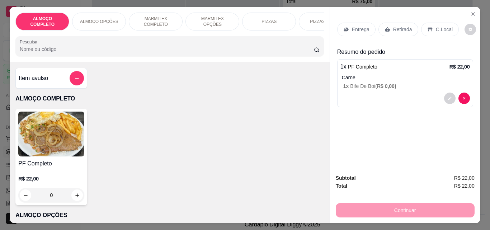
click at [429, 23] on div "C.Local" at bounding box center [440, 30] width 38 height 14
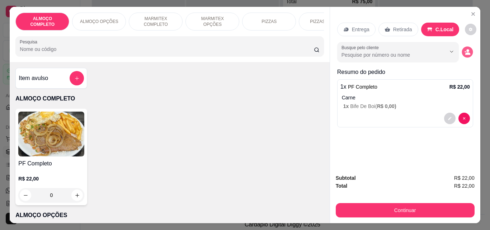
click at [466, 52] on icon "decrease-product-quantity" at bounding box center [468, 53] width 5 height 3
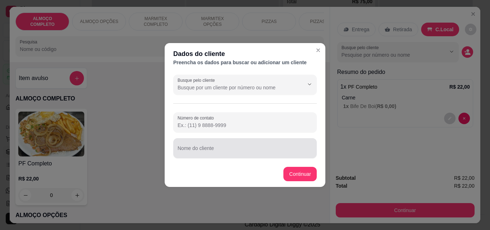
click at [252, 147] on div at bounding box center [245, 148] width 135 height 14
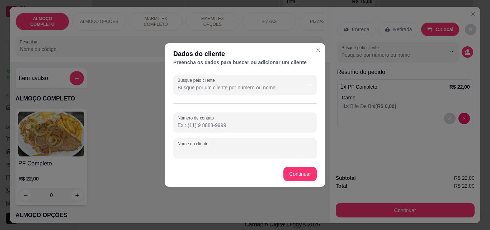
click at [242, 148] on input "Nome do cliente" at bounding box center [245, 151] width 135 height 7
type input "GUILHERME MODERNA"
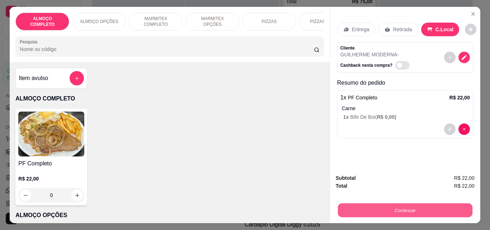
click at [367, 205] on button "Continuar" at bounding box center [405, 210] width 135 height 14
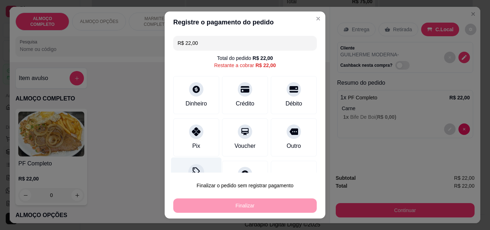
click at [189, 167] on div at bounding box center [196, 172] width 16 height 16
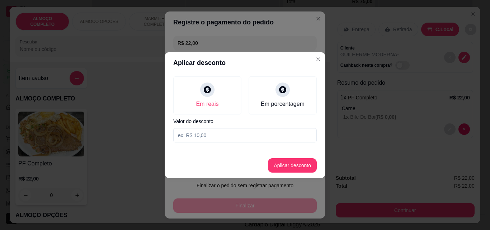
click at [189, 134] on input at bounding box center [245, 135] width 144 height 14
type input "2,00"
click at [277, 167] on button "Aplicar desconto" at bounding box center [292, 165] width 49 height 14
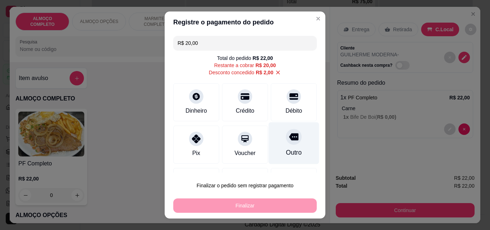
click at [289, 136] on icon at bounding box center [293, 137] width 9 height 7
type input "R$ 0,00"
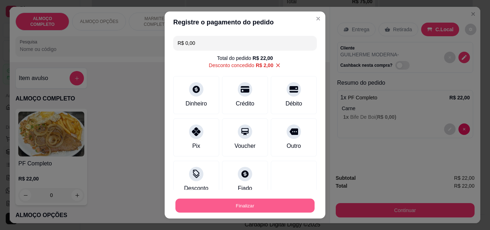
click at [247, 208] on button "Finalizar" at bounding box center [245, 206] width 139 height 14
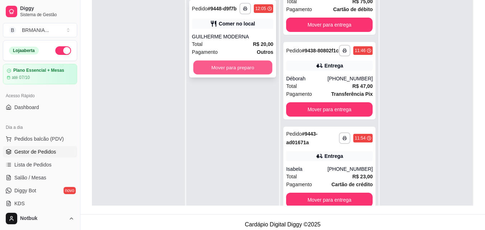
click at [239, 67] on button "Mover para preparo" at bounding box center [232, 68] width 79 height 14
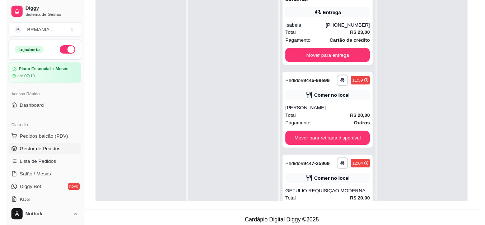
scroll to position [190, 0]
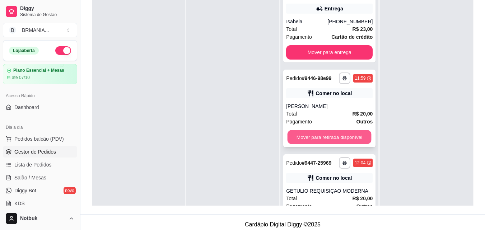
click at [334, 144] on button "Mover para retirada disponível" at bounding box center [330, 137] width 84 height 14
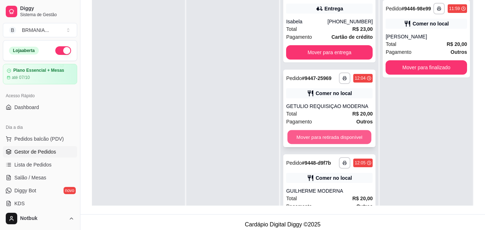
click at [327, 144] on button "Mover para retirada disponível" at bounding box center [330, 137] width 84 height 14
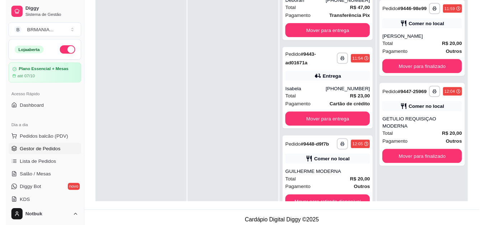
scroll to position [133, 0]
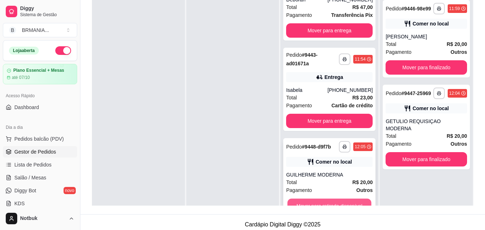
click at [331, 202] on button "Mover para retirada disponível" at bounding box center [330, 206] width 84 height 14
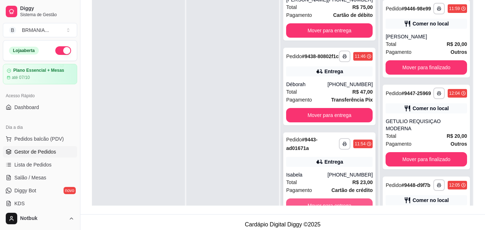
scroll to position [48, 0]
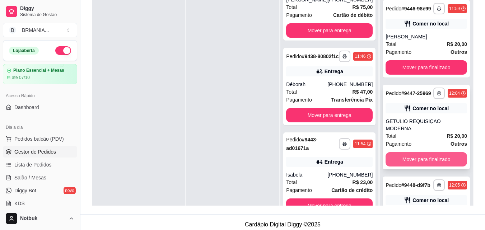
click at [418, 162] on button "Mover para finalizado" at bounding box center [425, 159] width 81 height 14
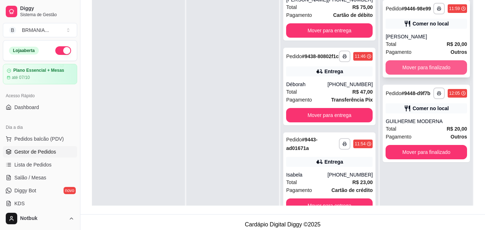
click at [421, 66] on button "Mover para finalizado" at bounding box center [425, 67] width 81 height 14
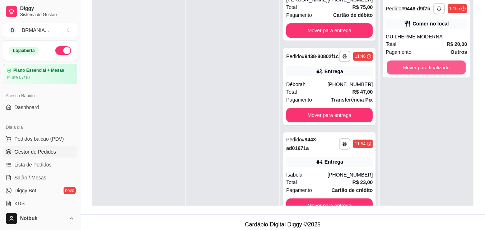
click at [421, 66] on button "Mover para finalizado" at bounding box center [426, 68] width 79 height 14
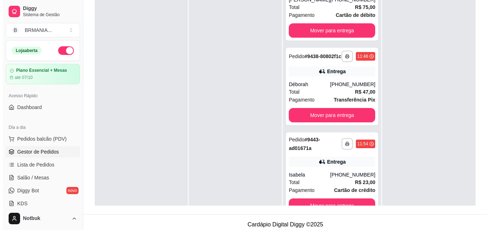
scroll to position [0, 0]
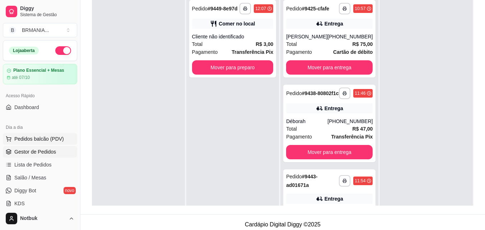
click at [50, 136] on span "Pedidos balcão (PDV)" at bounding box center [39, 138] width 50 height 7
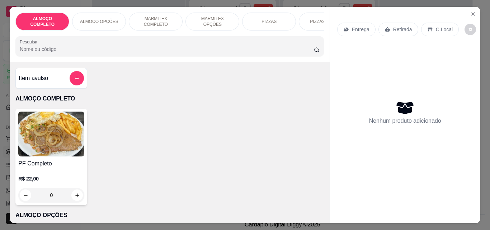
click at [63, 152] on img at bounding box center [51, 134] width 66 height 45
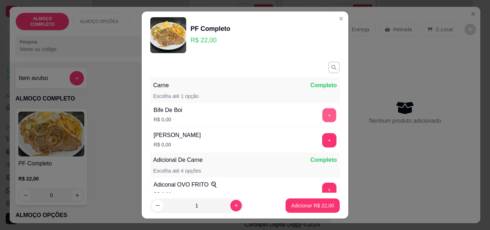
click at [323, 117] on button "+" at bounding box center [330, 115] width 14 height 14
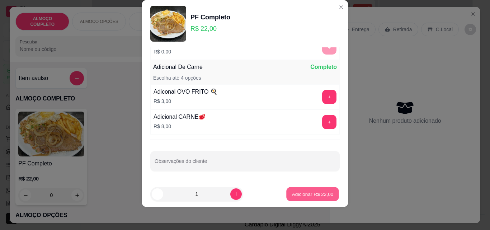
click at [310, 192] on p "Adicionar R$ 22,00" at bounding box center [313, 194] width 42 height 7
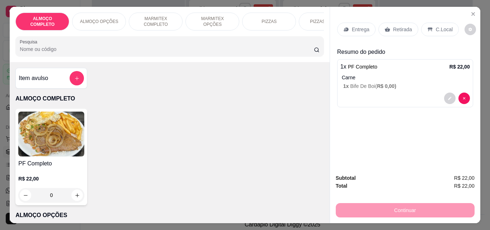
click at [429, 25] on div "C.Local" at bounding box center [440, 30] width 38 height 14
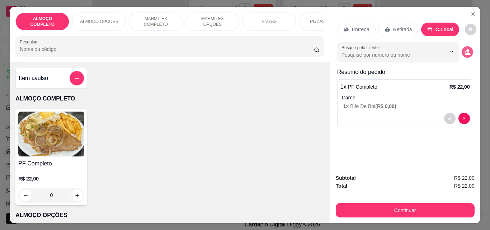
click at [464, 49] on icon "decrease-product-quantity" at bounding box center [467, 52] width 6 height 6
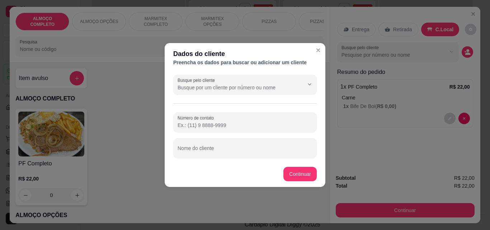
click at [228, 148] on input "Nome do cliente" at bounding box center [245, 151] width 135 height 7
type input "DIULLEX GARRA"
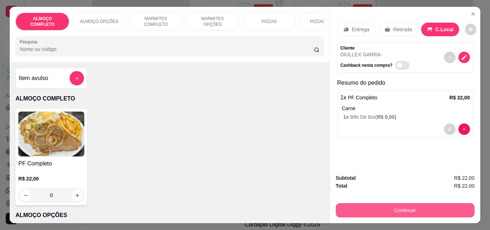
click at [380, 209] on button "Continuar" at bounding box center [405, 210] width 139 height 14
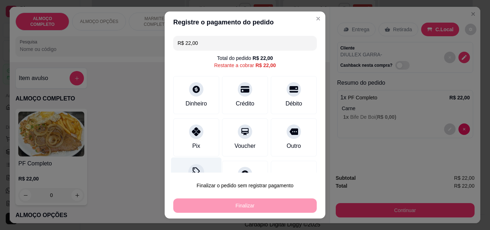
click at [201, 165] on div "Desconto" at bounding box center [196, 179] width 51 height 42
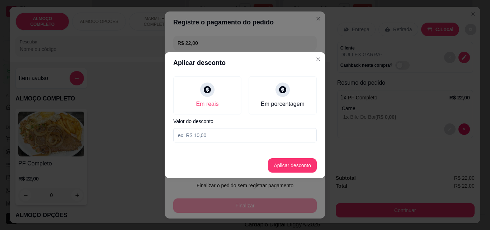
click at [206, 136] on input at bounding box center [245, 135] width 144 height 14
type input "2,00"
click at [287, 166] on button "Aplicar desconto" at bounding box center [292, 165] width 49 height 14
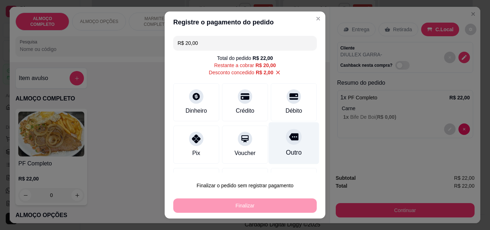
click at [286, 149] on div "Outro" at bounding box center [294, 152] width 16 height 9
type input "R$ 0,00"
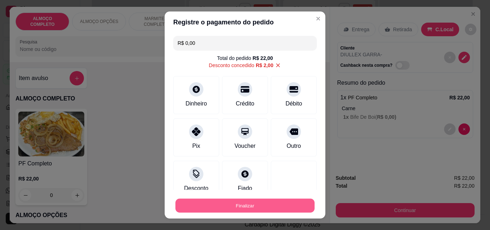
click at [231, 207] on button "Finalizar" at bounding box center [245, 206] width 139 height 14
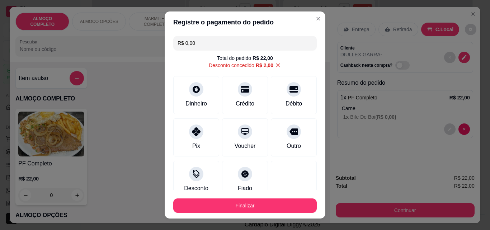
scroll to position [49, 0]
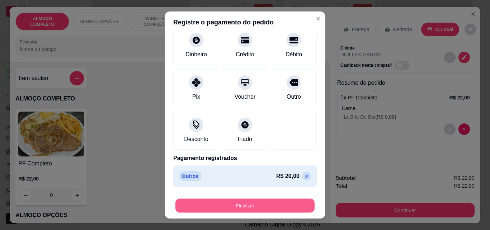
click at [256, 204] on button "Finalizar" at bounding box center [245, 206] width 139 height 14
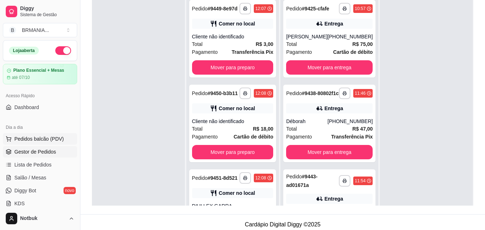
click at [46, 138] on span "Pedidos balcão (PDV)" at bounding box center [39, 138] width 50 height 7
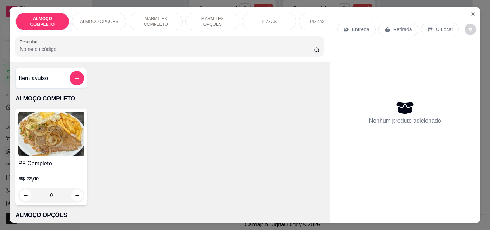
click at [69, 151] on img at bounding box center [51, 134] width 66 height 45
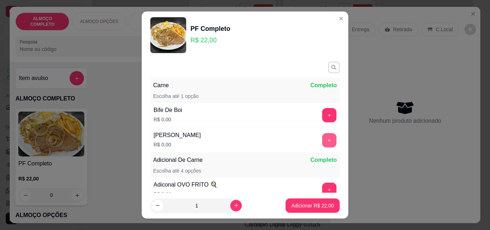
click at [322, 141] on button "+" at bounding box center [329, 140] width 14 height 14
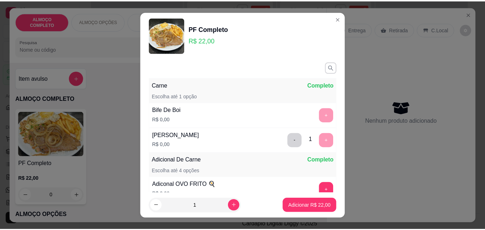
scroll to position [81, 0]
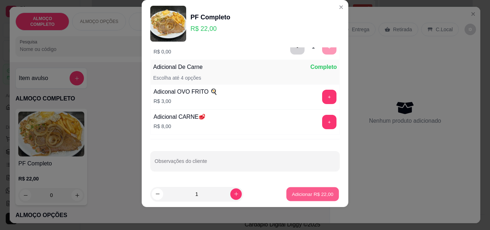
click at [311, 195] on p "Adicionar R$ 22,00" at bounding box center [313, 194] width 42 height 7
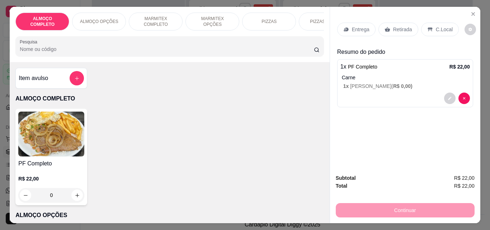
click at [442, 26] on p "C.Local" at bounding box center [444, 29] width 17 height 7
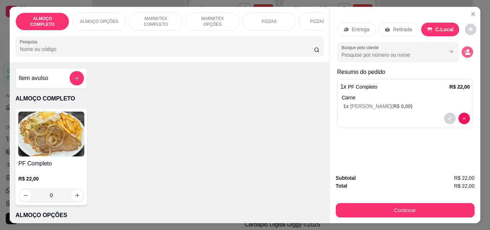
click at [467, 49] on circle "decrease-product-quantity" at bounding box center [468, 50] width 3 height 3
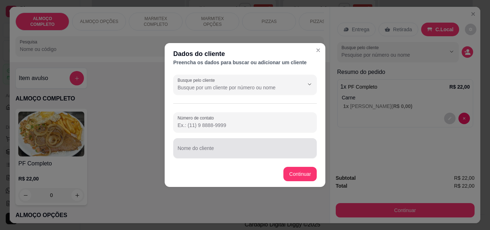
click at [277, 154] on input "Nome do cliente" at bounding box center [245, 151] width 135 height 7
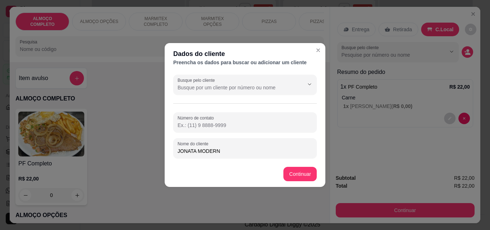
type input "JONATA MODERNA"
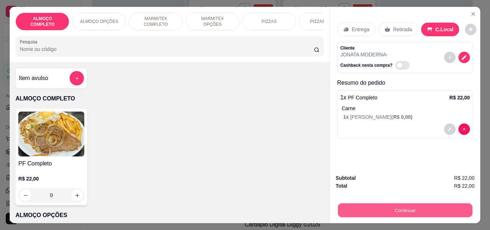
click at [389, 203] on button "Continuar" at bounding box center [405, 210] width 135 height 14
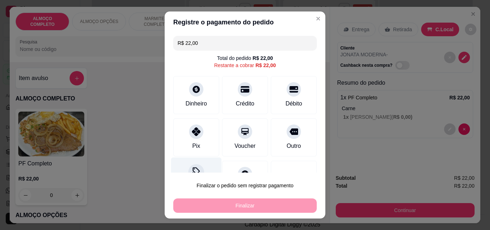
click at [197, 162] on div "Desconto" at bounding box center [196, 179] width 51 height 42
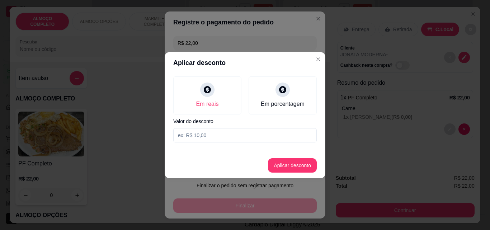
click at [216, 132] on input at bounding box center [245, 135] width 144 height 14
type input "2,00"
click at [281, 163] on button "Aplicar desconto" at bounding box center [292, 165] width 49 height 14
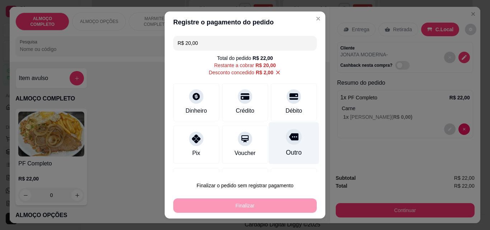
click at [286, 148] on div "Outro" at bounding box center [294, 152] width 16 height 9
type input "R$ 0,00"
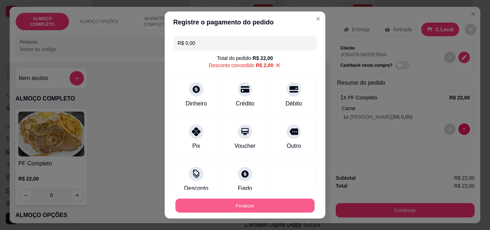
click at [238, 205] on button "Finalizar" at bounding box center [245, 206] width 139 height 14
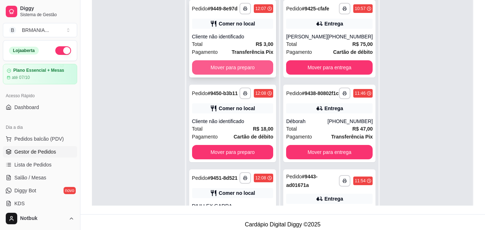
click at [227, 72] on button "Mover para preparo" at bounding box center [232, 67] width 81 height 14
click at [227, 72] on button "Mover para preparo" at bounding box center [232, 68] width 79 height 14
click at [227, 72] on button "Mover para preparo" at bounding box center [232, 67] width 81 height 14
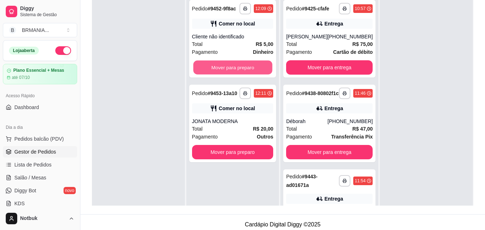
click at [227, 72] on button "Mover para preparo" at bounding box center [232, 68] width 79 height 14
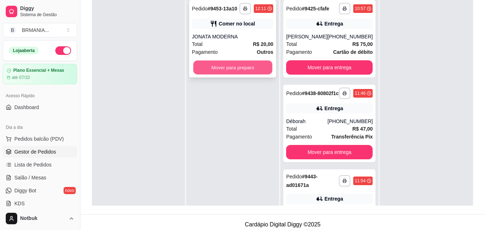
click at [225, 67] on button "Mover para preparo" at bounding box center [232, 68] width 79 height 14
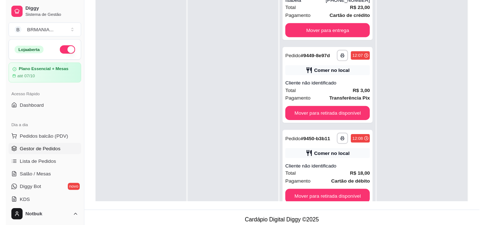
scroll to position [227, 0]
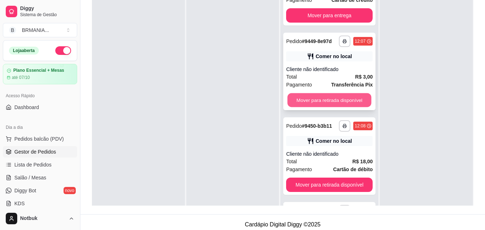
click at [336, 107] on button "Mover para retirada disponível" at bounding box center [330, 100] width 84 height 14
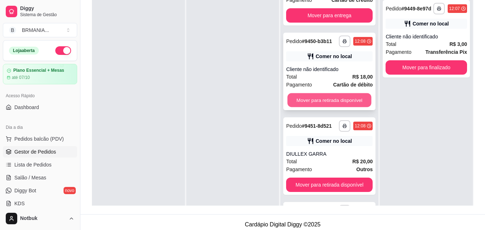
click at [328, 107] on button "Mover para retirada disponível" at bounding box center [330, 100] width 84 height 14
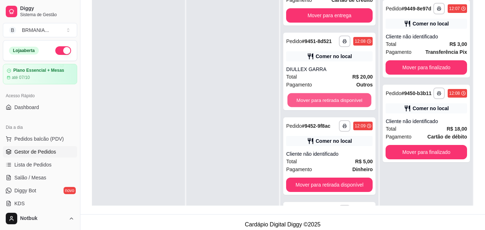
click at [328, 107] on button "Mover para retirada disponível" at bounding box center [330, 100] width 84 height 14
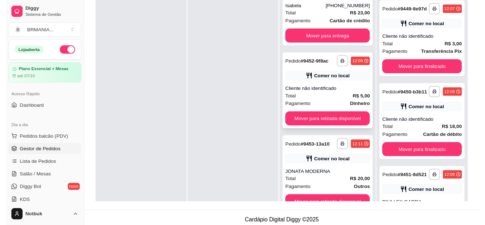
scroll to position [212, 0]
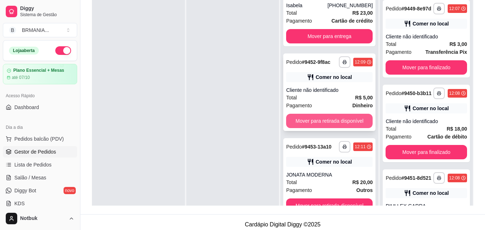
click at [325, 119] on button "Mover para retirada disponível" at bounding box center [329, 121] width 87 height 14
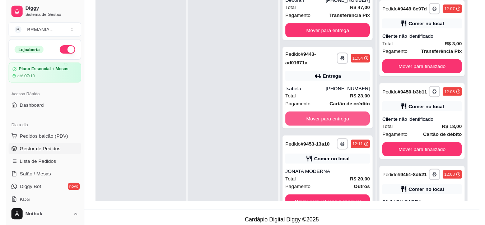
scroll to position [127, 0]
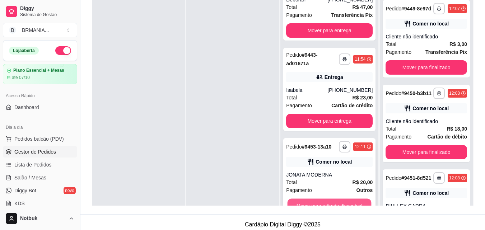
click at [330, 202] on button "Mover para retirada disponível" at bounding box center [330, 206] width 84 height 14
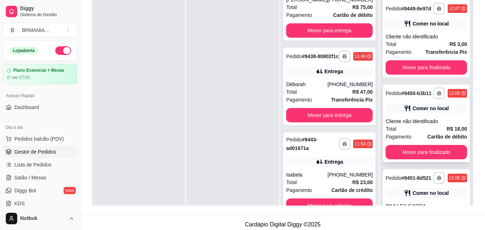
scroll to position [48, 0]
click at [429, 70] on button "Mover para finalizado" at bounding box center [426, 68] width 79 height 14
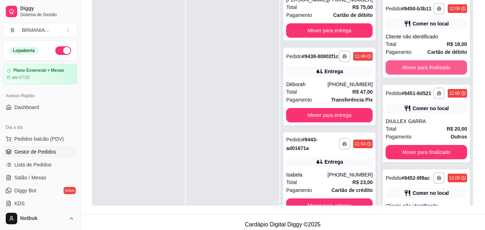
click at [429, 70] on button "Mover para finalizado" at bounding box center [425, 67] width 81 height 14
click at [429, 70] on button "Mover para finalizado" at bounding box center [426, 68] width 79 height 14
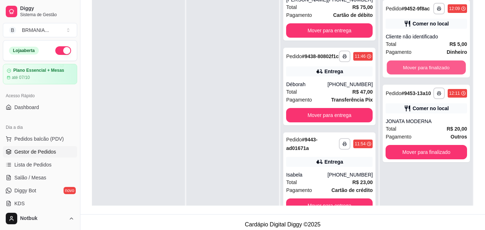
click at [429, 70] on button "Mover para finalizado" at bounding box center [426, 68] width 79 height 14
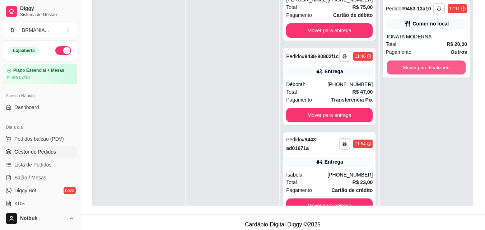
click at [429, 70] on button "Mover para finalizado" at bounding box center [426, 68] width 79 height 14
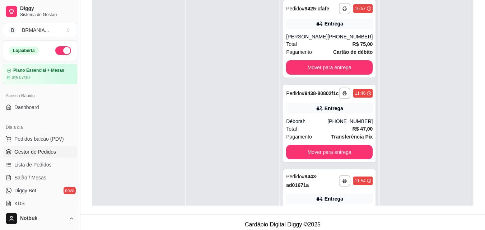
scroll to position [0, 0]
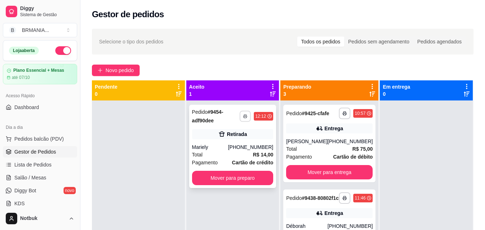
click at [247, 116] on icon "button" at bounding box center [245, 116] width 4 height 1
click at [242, 141] on button "IMPRESSORA" at bounding box center [226, 141] width 52 height 11
click at [227, 176] on button "Mover para preparo" at bounding box center [232, 178] width 79 height 14
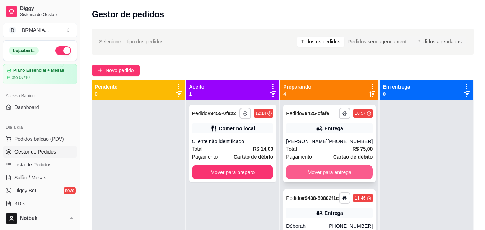
click at [321, 173] on button "Mover para entrega" at bounding box center [329, 172] width 87 height 14
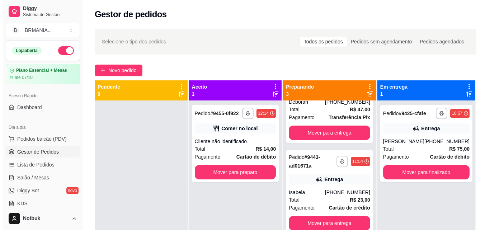
scroll to position [48, 0]
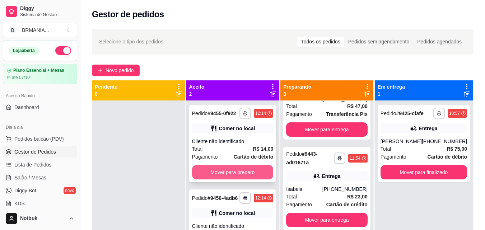
click at [224, 170] on button "Mover para preparo" at bounding box center [232, 172] width 81 height 14
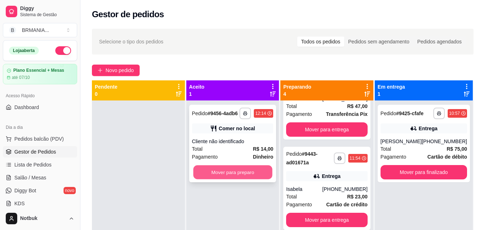
click at [221, 179] on button "Mover para preparo" at bounding box center [232, 172] width 79 height 14
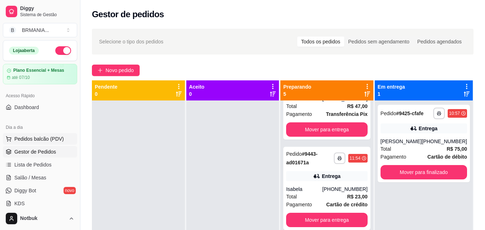
click at [51, 142] on span "Pedidos balcão (PDV)" at bounding box center [39, 138] width 50 height 7
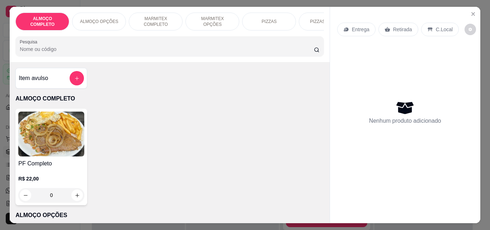
click at [53, 144] on img at bounding box center [51, 134] width 66 height 45
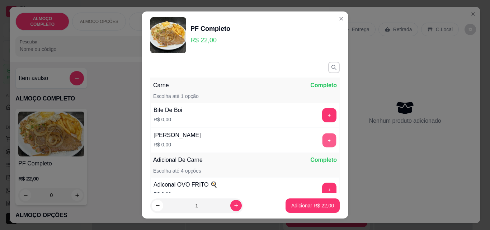
click at [323, 139] on button "+" at bounding box center [330, 141] width 14 height 14
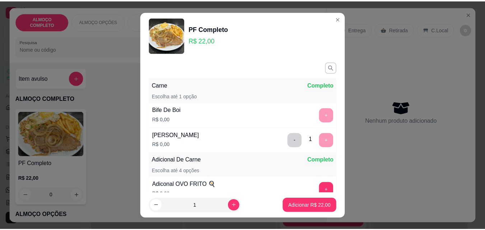
scroll to position [81, 0]
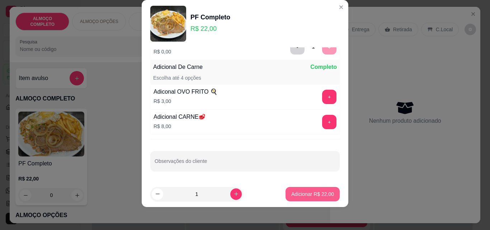
click at [303, 195] on p "Adicionar R$ 22,00" at bounding box center [312, 194] width 43 height 7
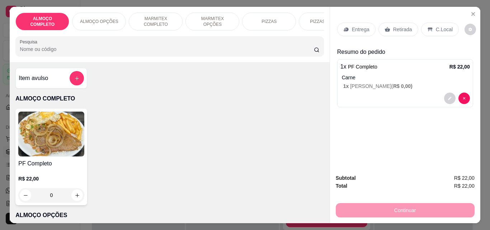
click at [405, 26] on p "Retirada" at bounding box center [402, 29] width 19 height 7
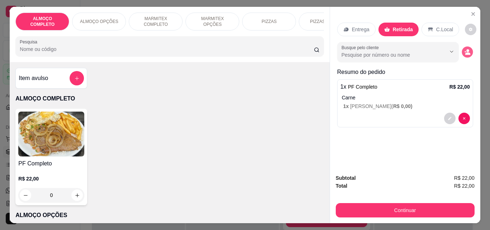
click at [467, 50] on circle "decrease-product-quantity" at bounding box center [468, 51] width 3 height 3
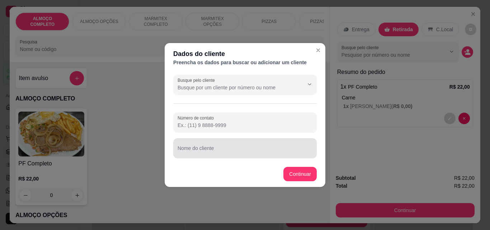
click at [282, 155] on div "Nome do cliente" at bounding box center [245, 148] width 144 height 20
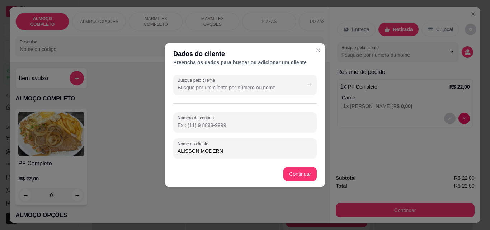
type input "ALISSON MODERNA"
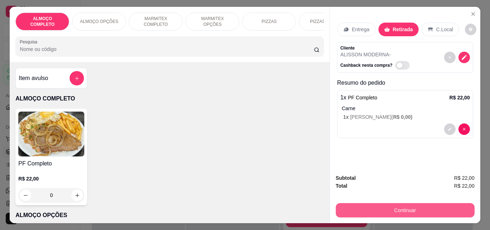
click at [377, 207] on button "Continuar" at bounding box center [405, 210] width 139 height 14
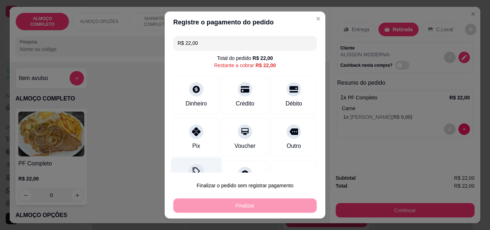
click at [197, 168] on div "Desconto" at bounding box center [196, 179] width 51 height 42
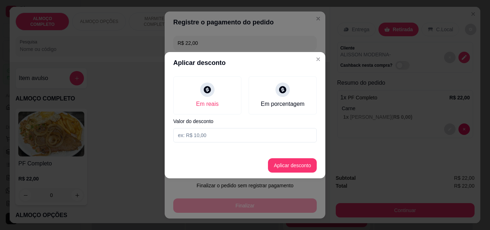
click at [205, 135] on input at bounding box center [245, 135] width 144 height 14
type input "2,00"
click at [286, 165] on button "Aplicar desconto" at bounding box center [292, 165] width 49 height 14
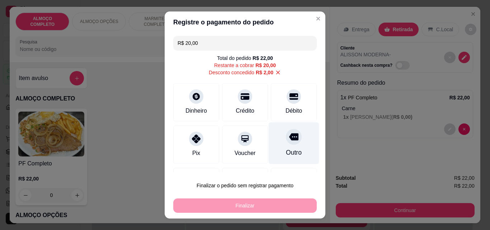
click at [286, 146] on div "Outro" at bounding box center [294, 143] width 51 height 42
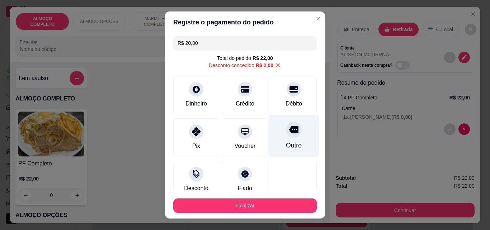
type input "R$ 0,00"
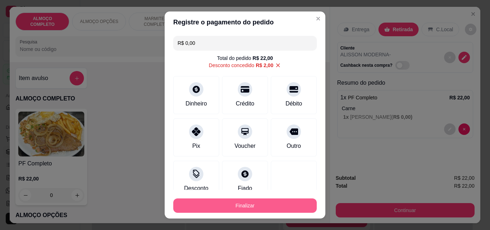
click at [234, 205] on button "Finalizar" at bounding box center [245, 205] width 144 height 14
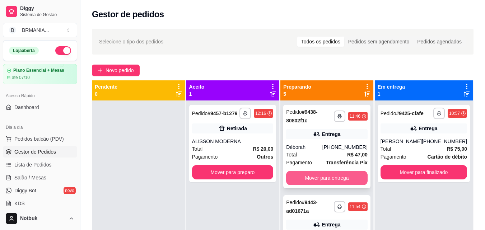
click at [317, 183] on button "Mover para entrega" at bounding box center [326, 178] width 81 height 14
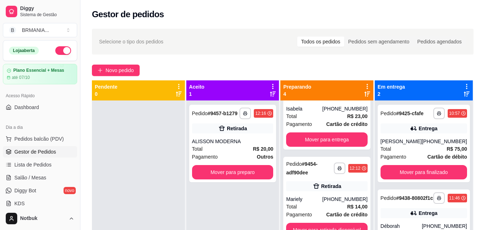
scroll to position [84, 0]
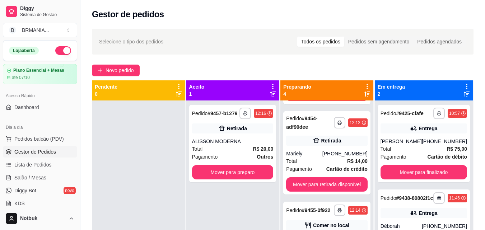
click at [482, 97] on div "**********" at bounding box center [282, 171] width 405 height 295
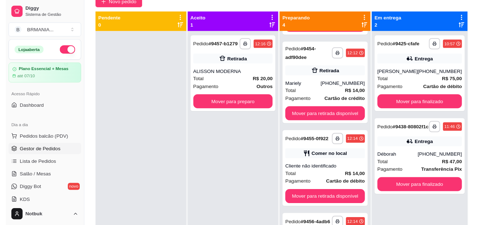
scroll to position [79, 0]
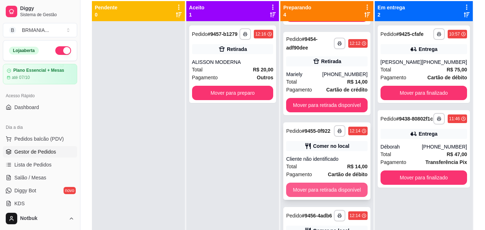
click at [344, 191] on button "Mover para retirada disponível" at bounding box center [326, 190] width 81 height 14
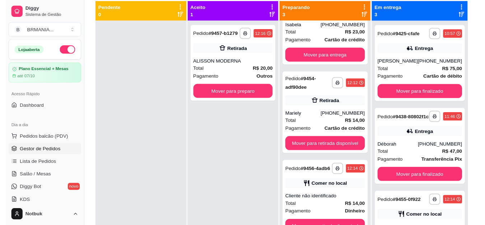
scroll to position [48, 0]
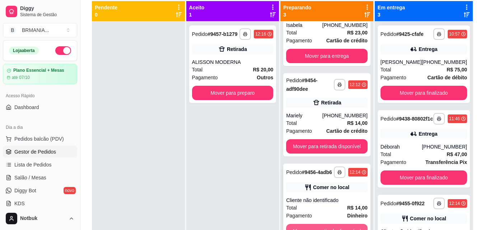
click at [322, 225] on button "Mover para retirada disponível" at bounding box center [326, 231] width 81 height 14
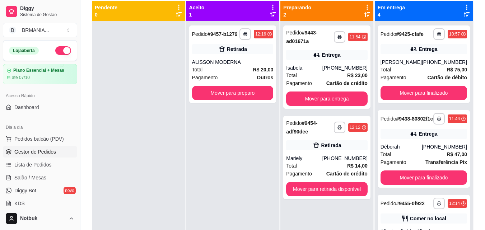
scroll to position [0, 0]
click at [235, 96] on button "Mover para preparo" at bounding box center [232, 93] width 79 height 14
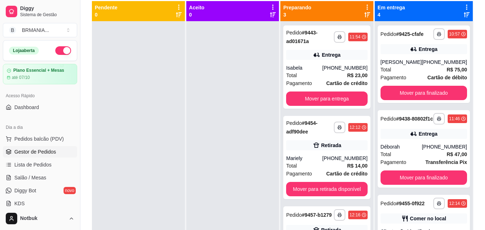
click at [484, 83] on div "**********" at bounding box center [282, 92] width 405 height 295
click at [411, 98] on button "Mover para finalizado" at bounding box center [424, 93] width 84 height 14
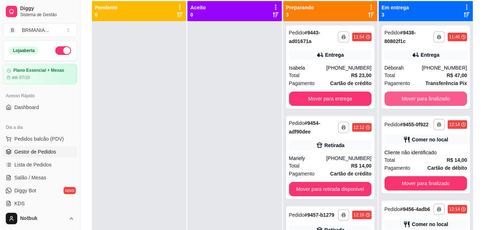
click at [411, 98] on button "Mover para finalizado" at bounding box center [425, 99] width 83 height 14
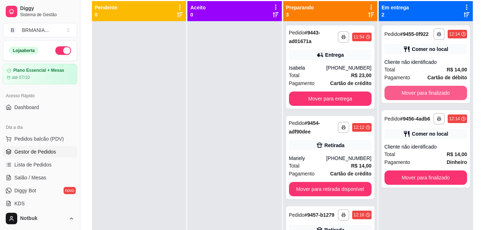
click at [411, 98] on button "Mover para finalizado" at bounding box center [425, 93] width 83 height 14
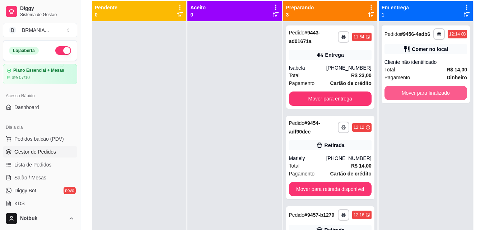
click at [411, 98] on button "Mover para finalizado" at bounding box center [425, 93] width 83 height 14
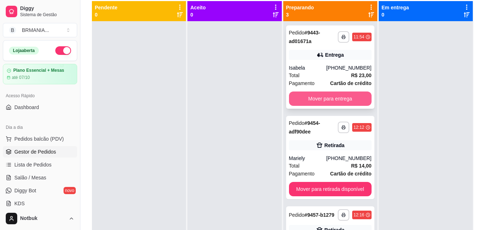
click at [323, 97] on button "Mover para entrega" at bounding box center [330, 99] width 83 height 14
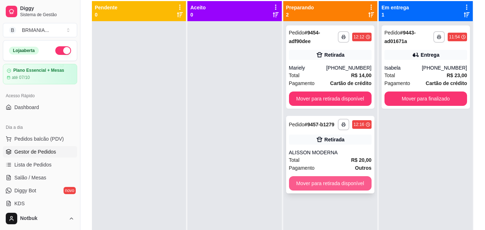
click at [318, 179] on button "Mover para retirada disponível" at bounding box center [330, 183] width 83 height 14
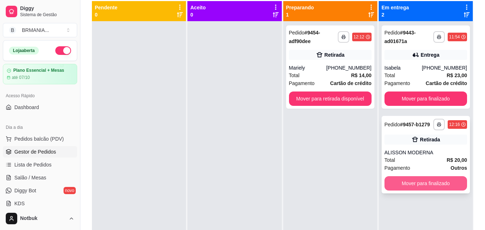
click at [413, 179] on button "Mover para finalizado" at bounding box center [425, 183] width 83 height 14
